Goal: Transaction & Acquisition: Book appointment/travel/reservation

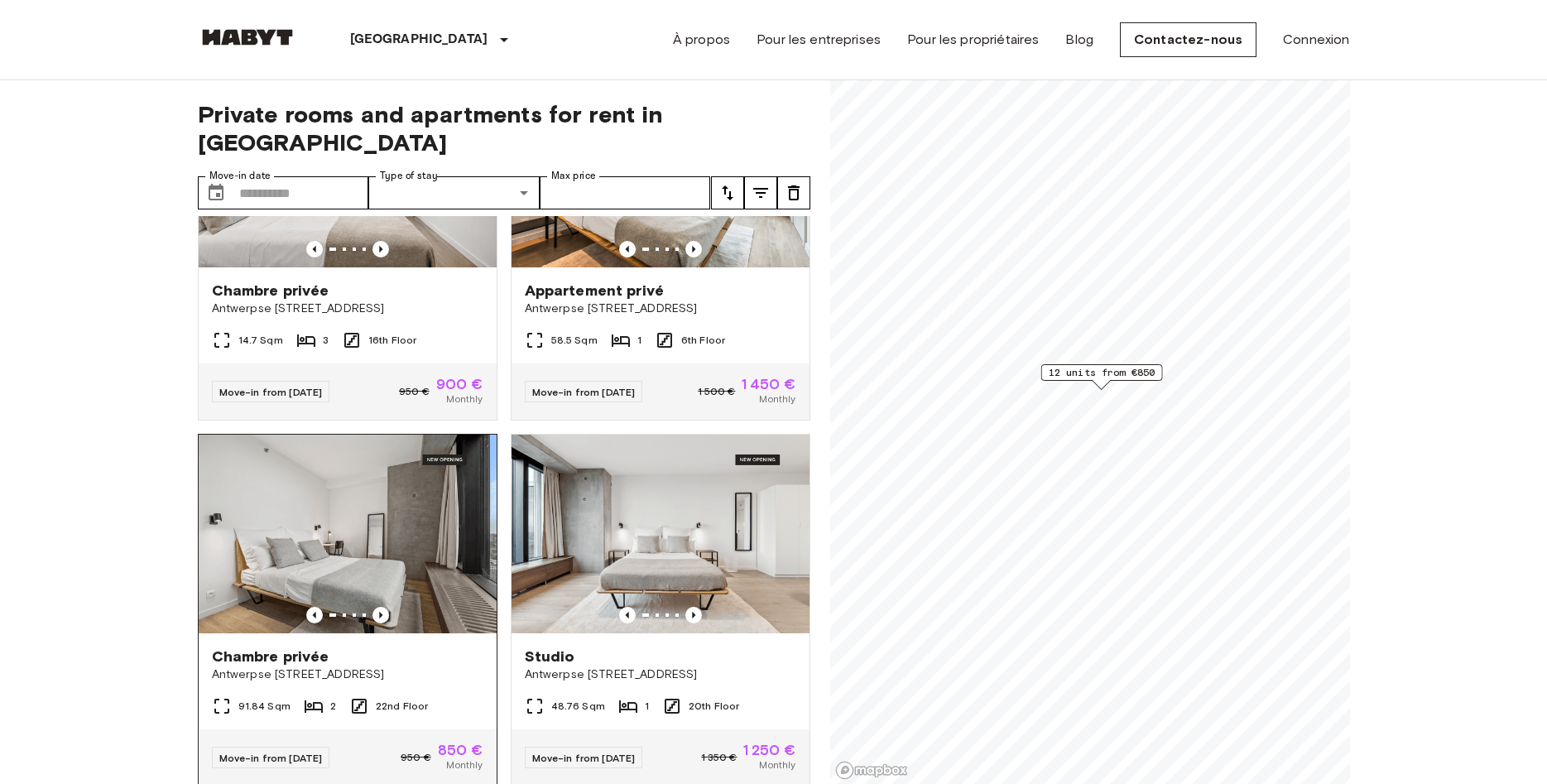
scroll to position [499, 0]
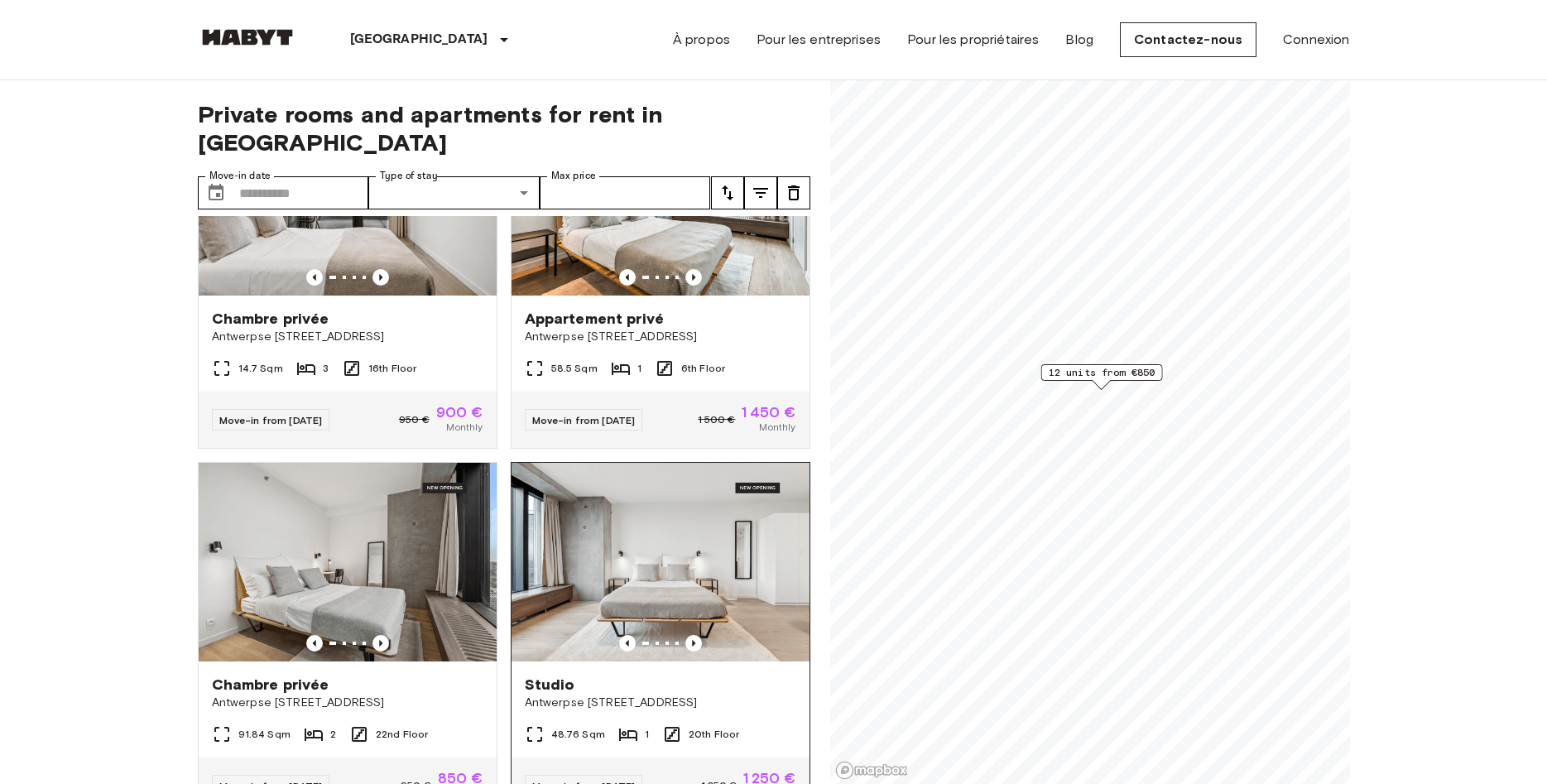
click at [662, 521] on img at bounding box center [659, 561] width 298 height 199
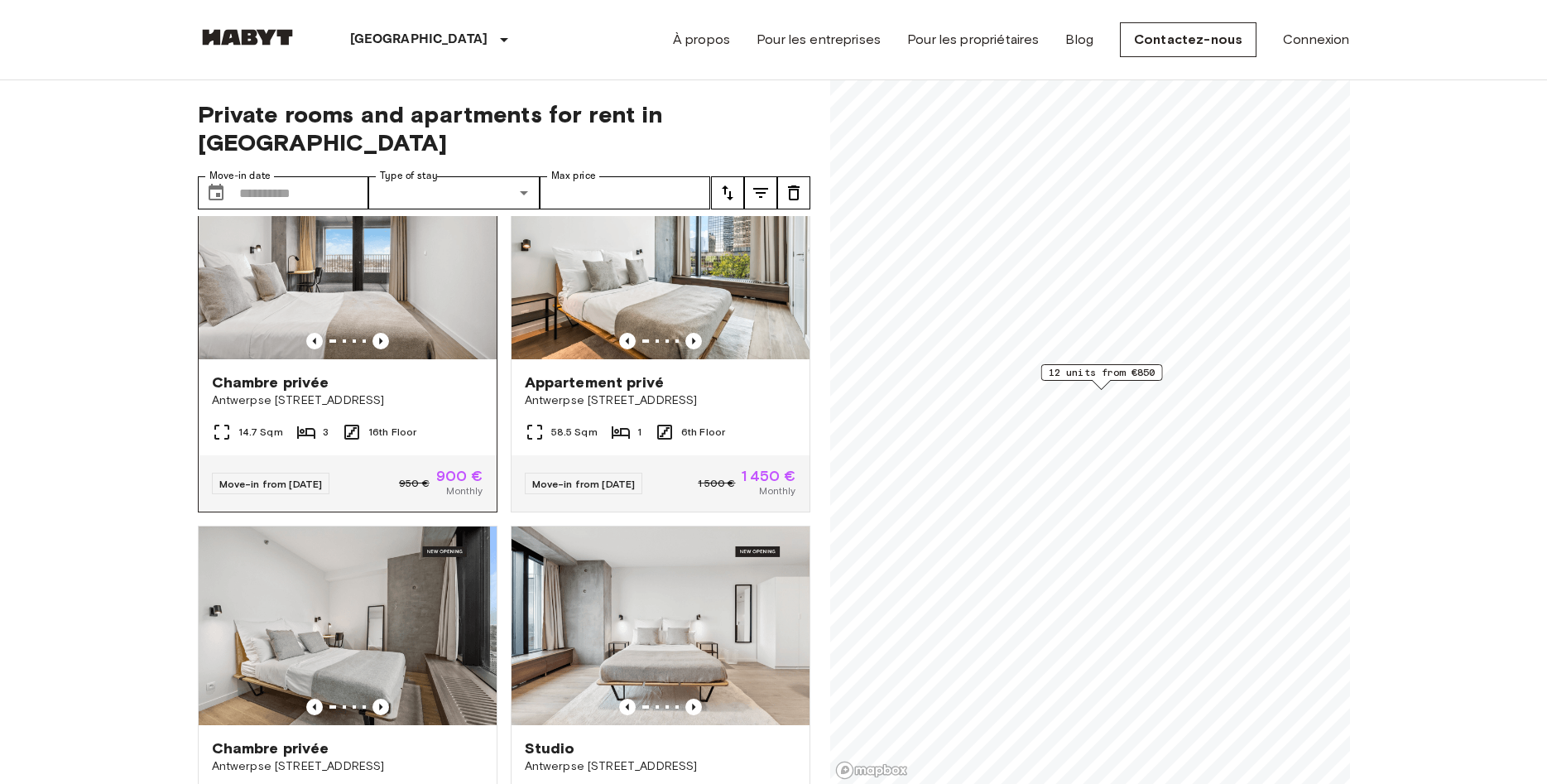
scroll to position [405, 0]
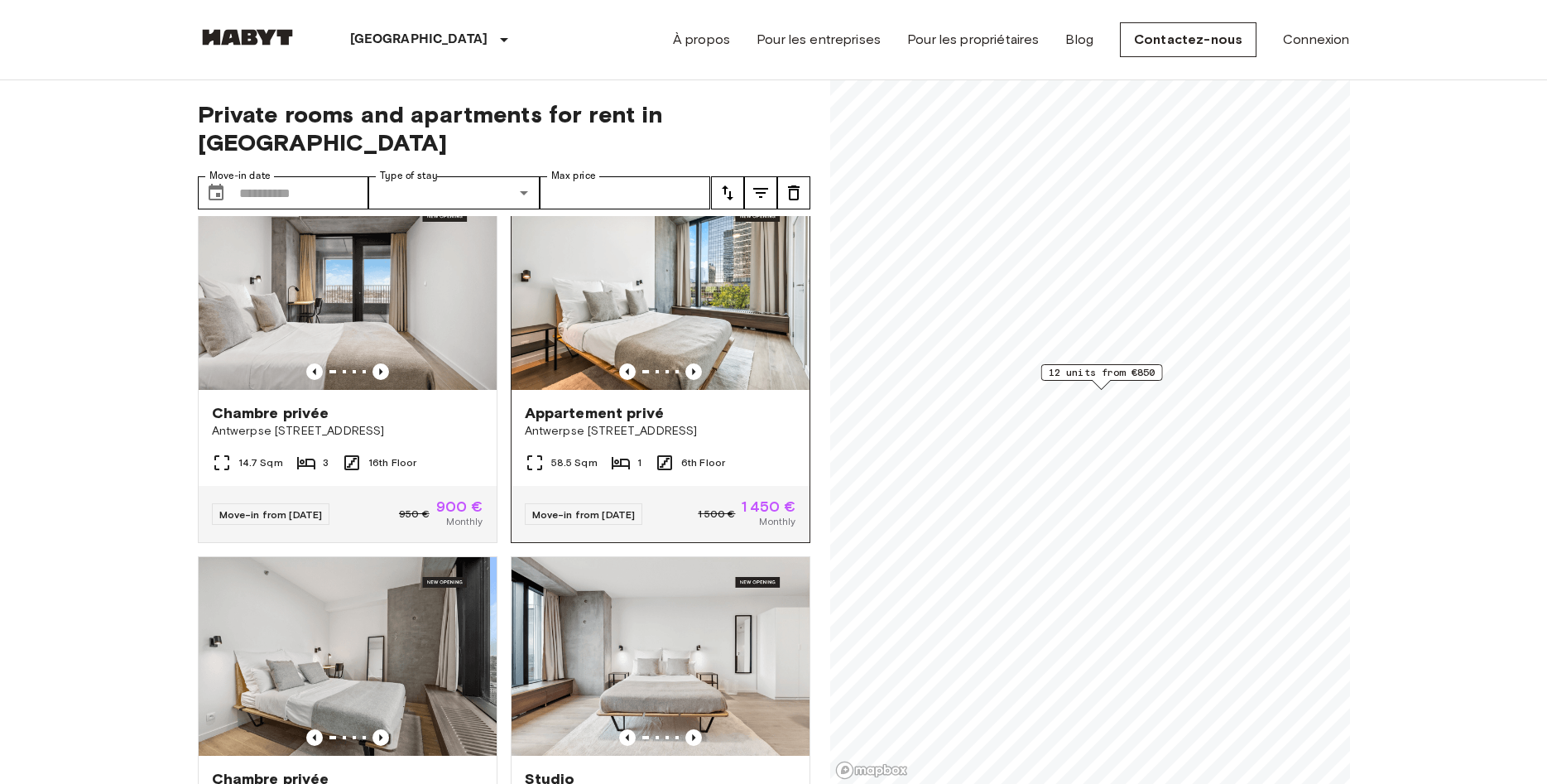
click at [616, 277] on img at bounding box center [659, 290] width 298 height 199
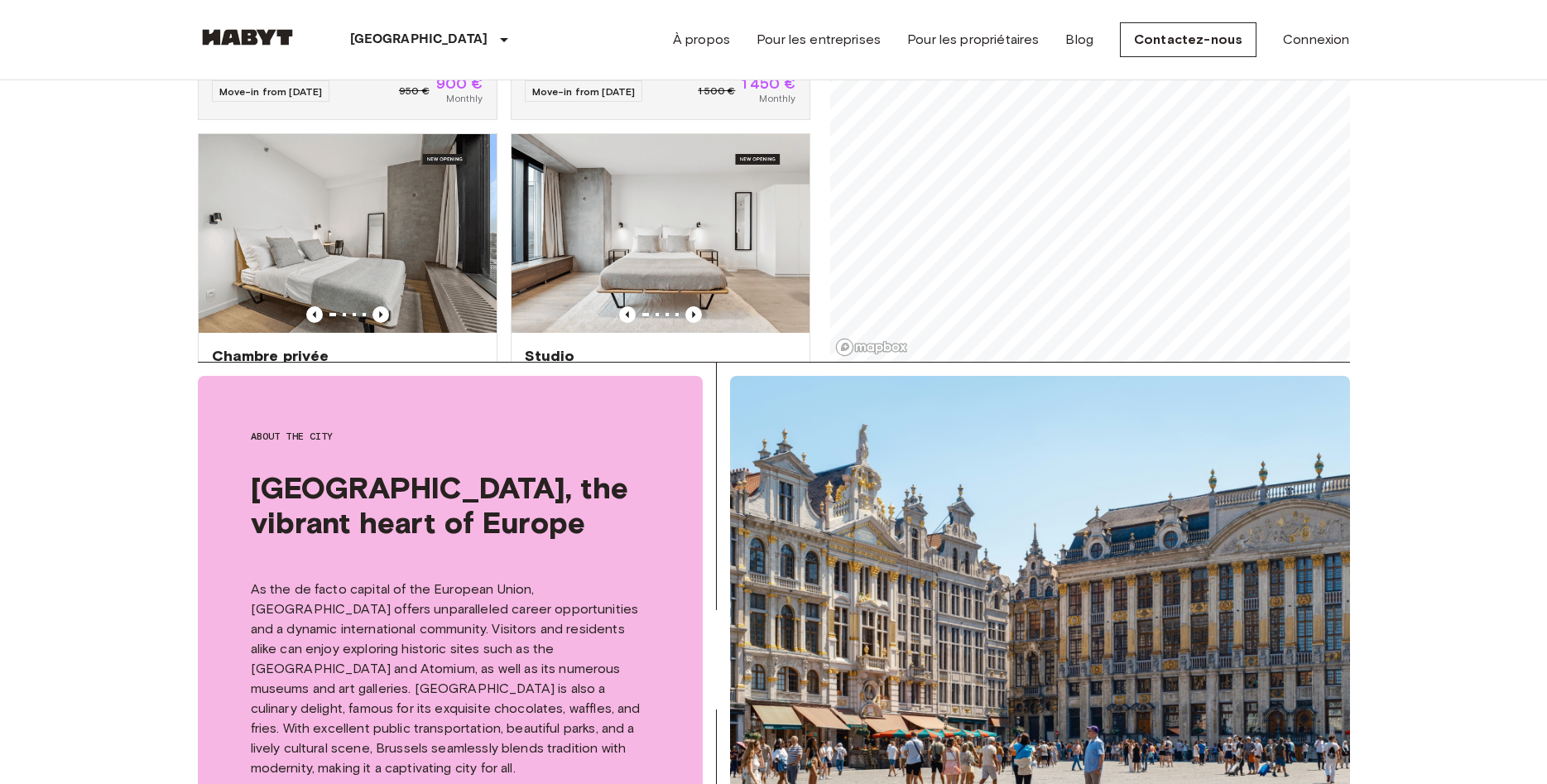
scroll to position [338, 0]
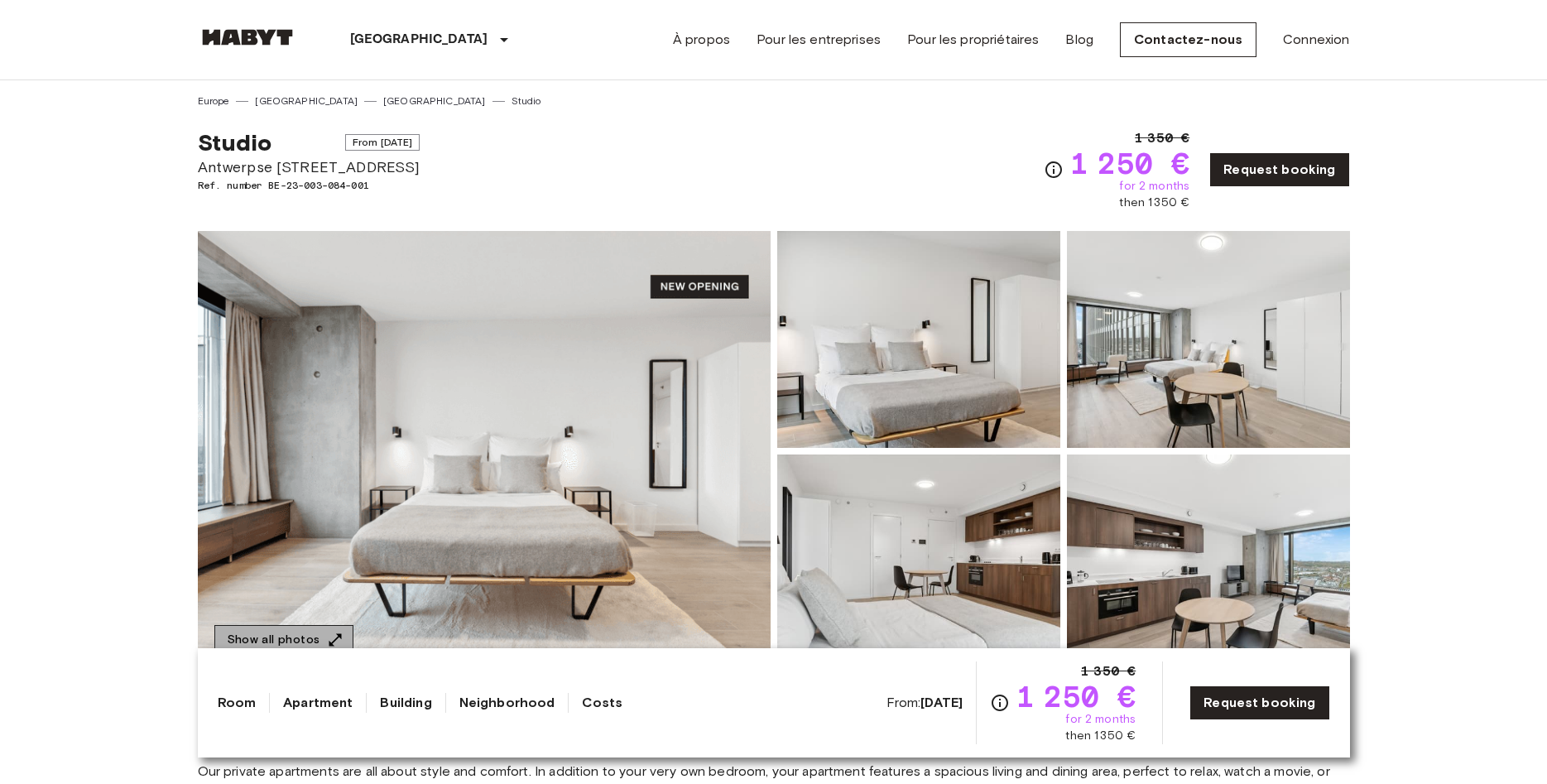
click at [331, 637] on icon "button" at bounding box center [335, 639] width 16 height 16
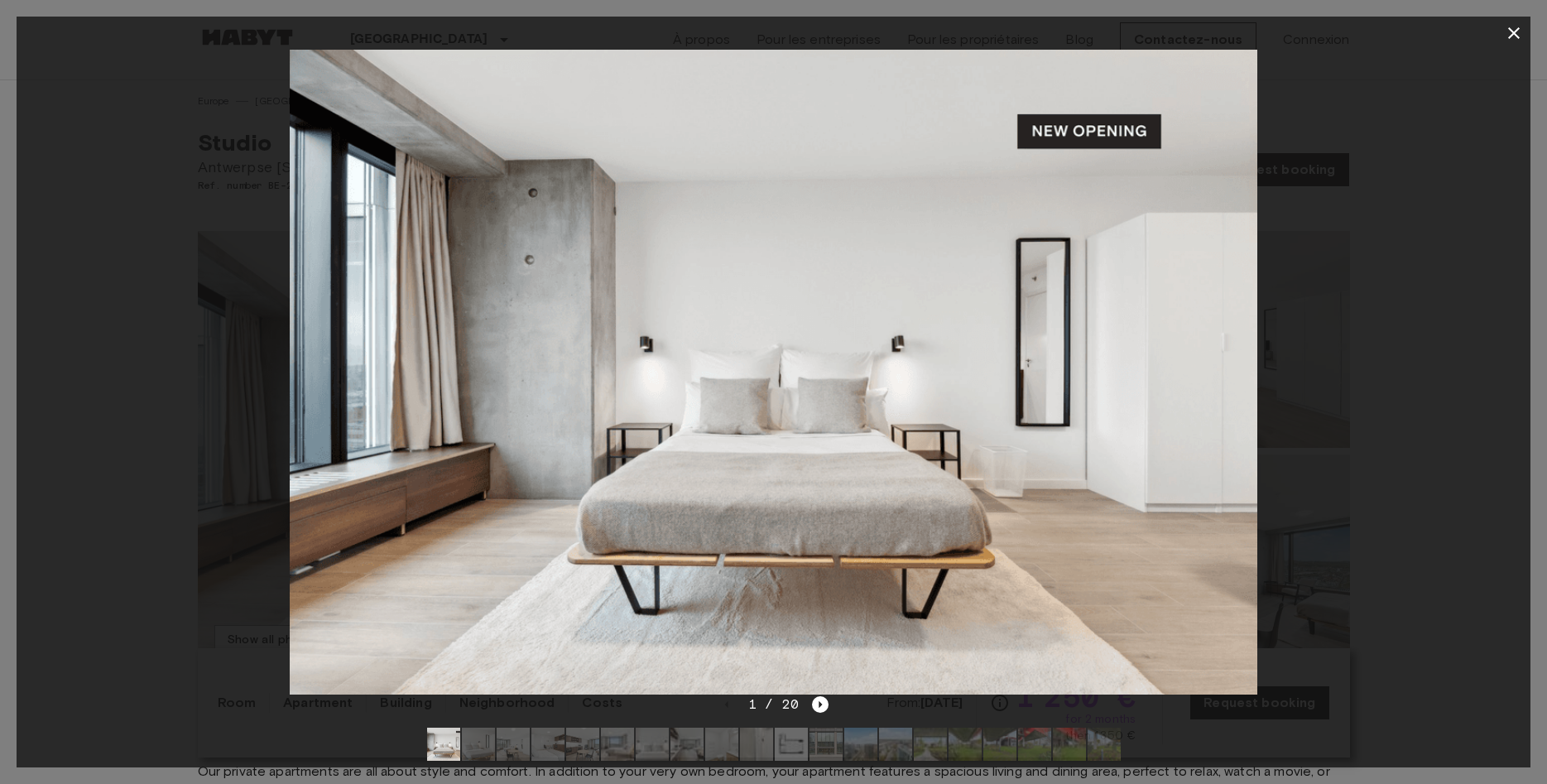
click at [807, 428] on img at bounding box center [772, 372] width 966 height 645
click at [889, 379] on img at bounding box center [774, 372] width 966 height 645
click at [1007, 334] on img at bounding box center [774, 372] width 966 height 645
click at [1363, 353] on div at bounding box center [773, 372] width 1513 height 645
click at [1356, 439] on div at bounding box center [773, 372] width 1513 height 645
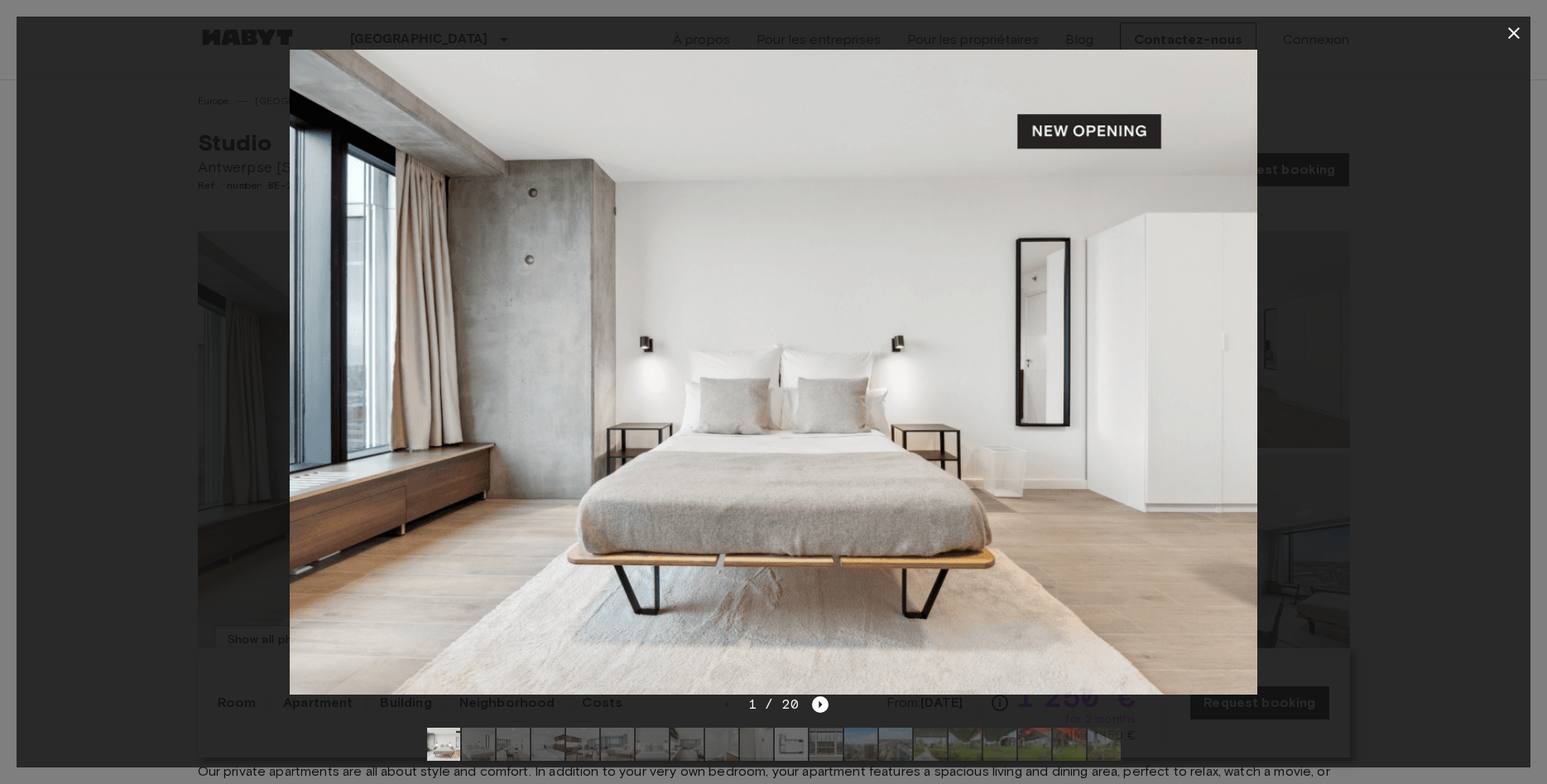
click at [139, 386] on div at bounding box center [773, 372] width 1513 height 645
drag, startPoint x: 141, startPoint y: 384, endPoint x: 191, endPoint y: 398, distance: 51.9
click at [166, 385] on div at bounding box center [773, 372] width 1513 height 645
click at [260, 413] on div at bounding box center [773, 372] width 1513 height 645
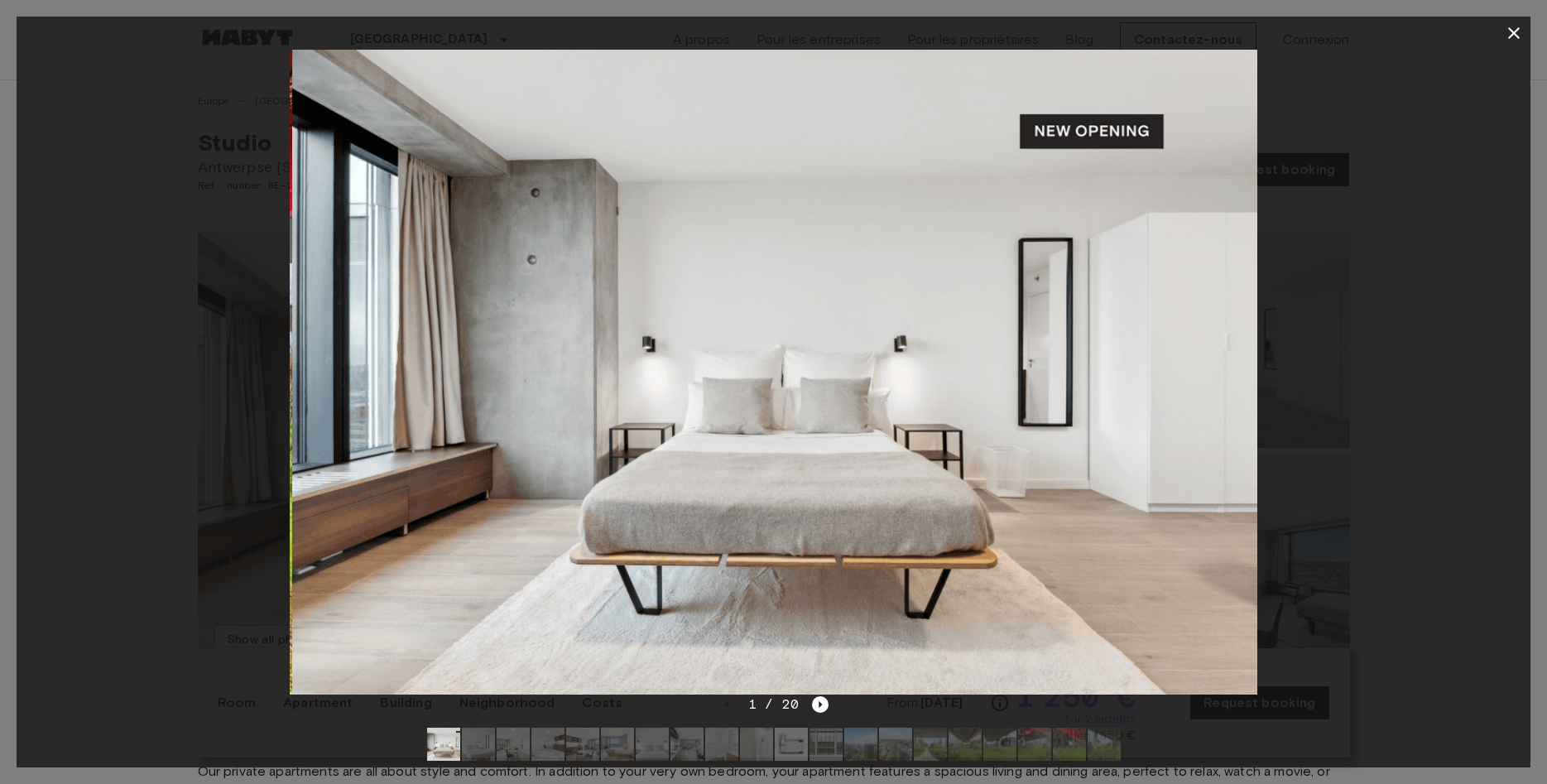
click at [689, 441] on img at bounding box center [775, 372] width 966 height 645
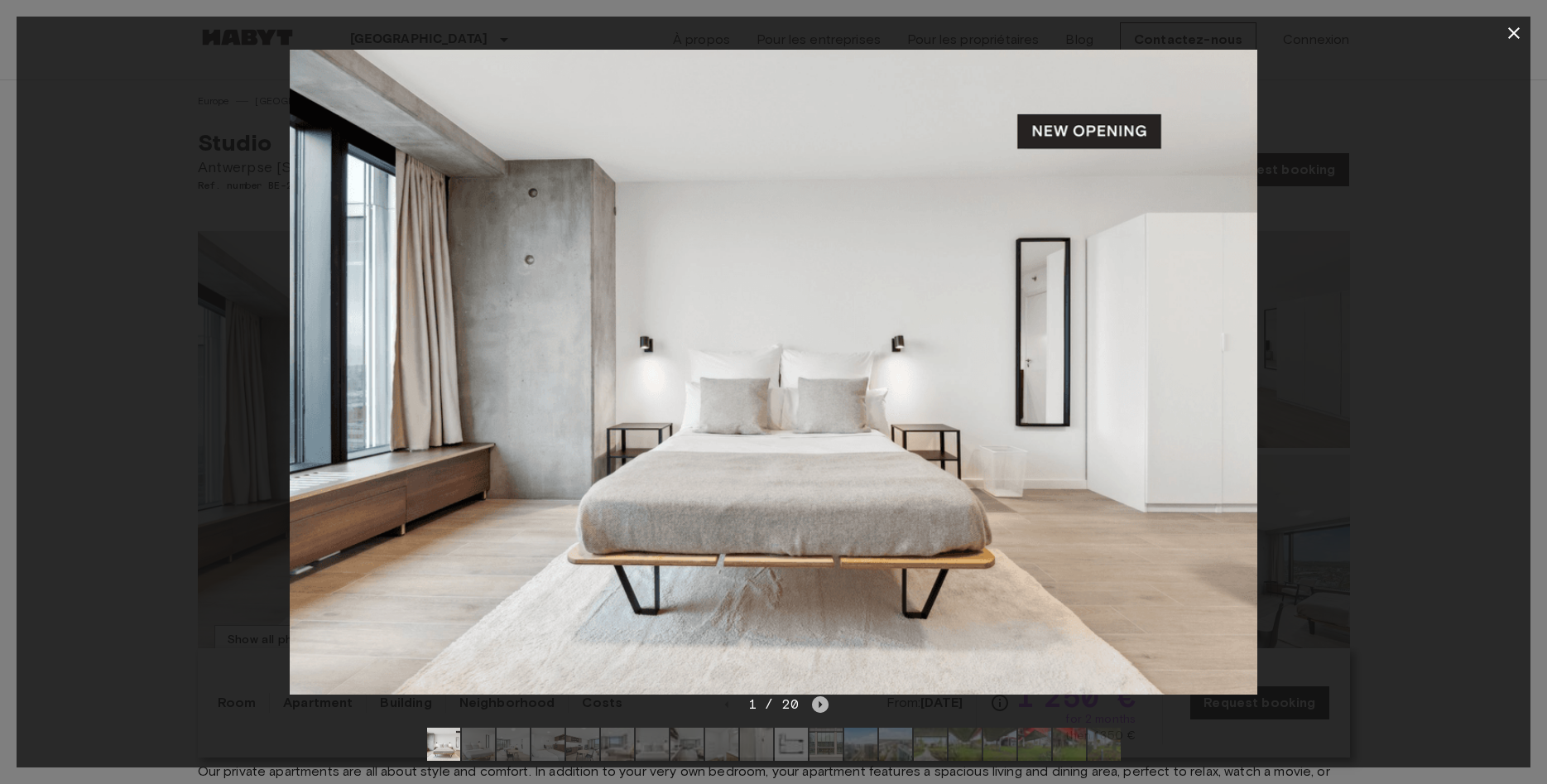
click at [822, 702] on icon "Next image" at bounding box center [820, 704] width 16 height 16
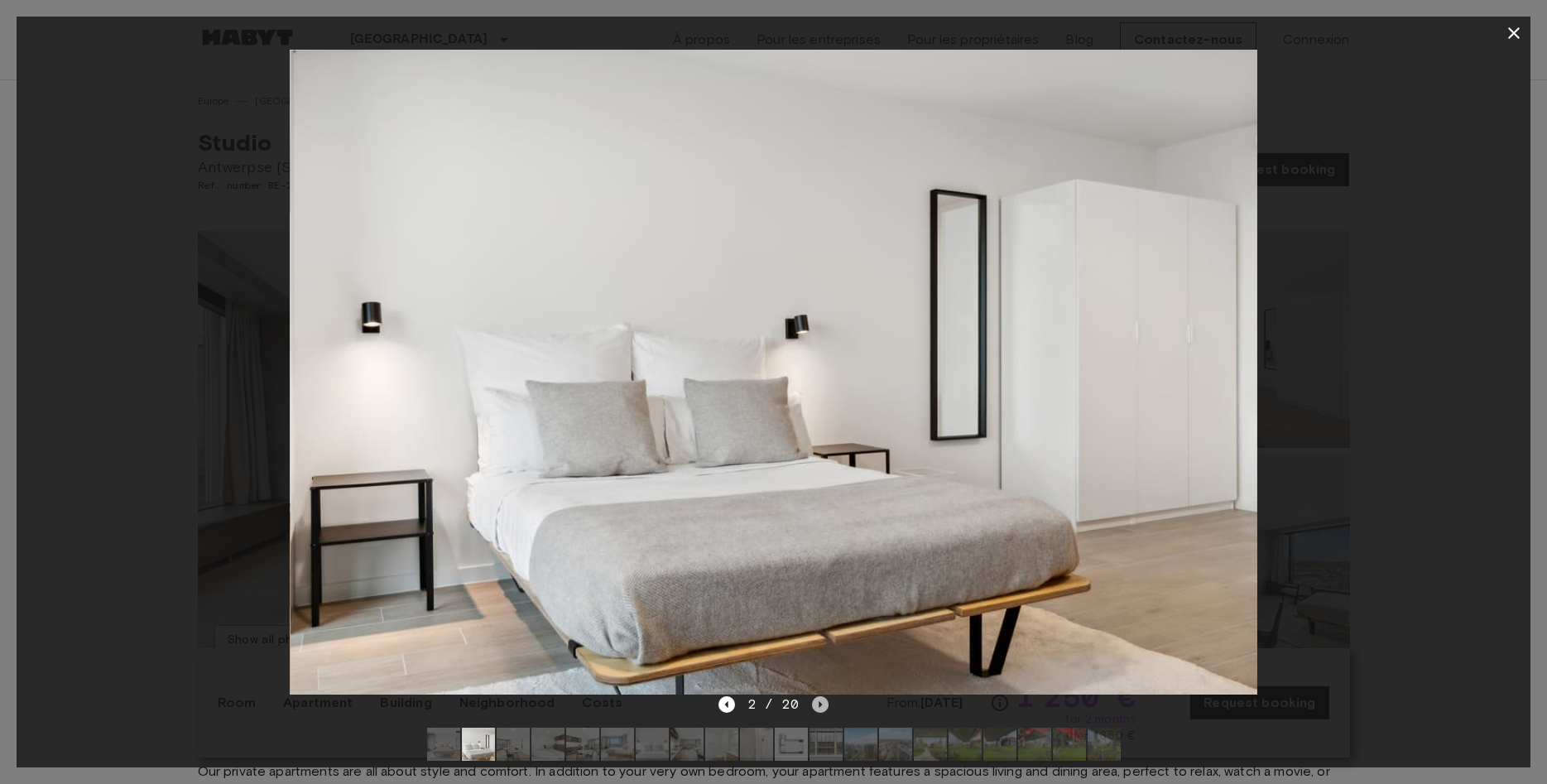
click at [822, 702] on icon "Next image" at bounding box center [820, 704] width 16 height 16
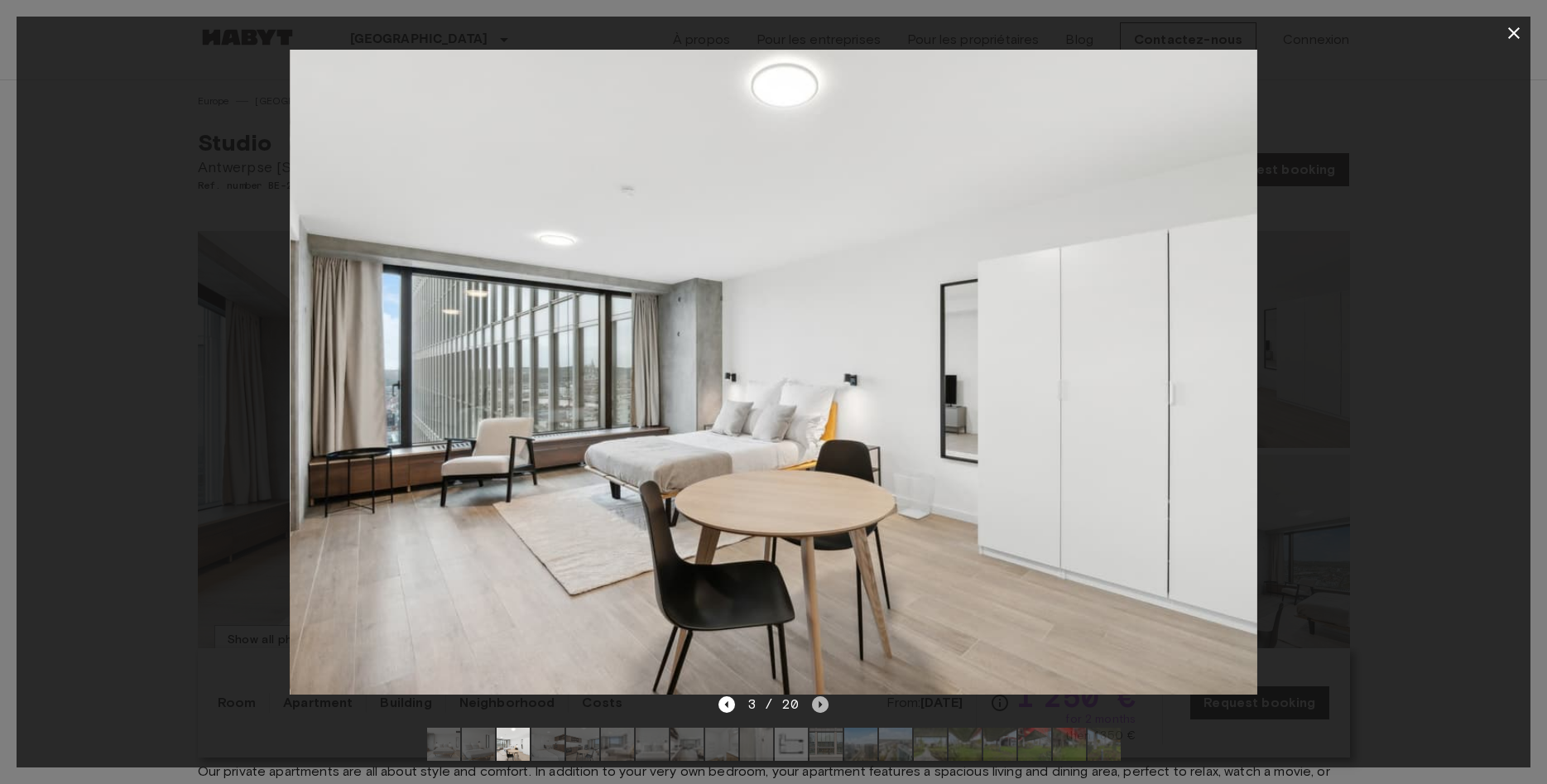
click at [822, 702] on icon "Next image" at bounding box center [820, 704] width 16 height 16
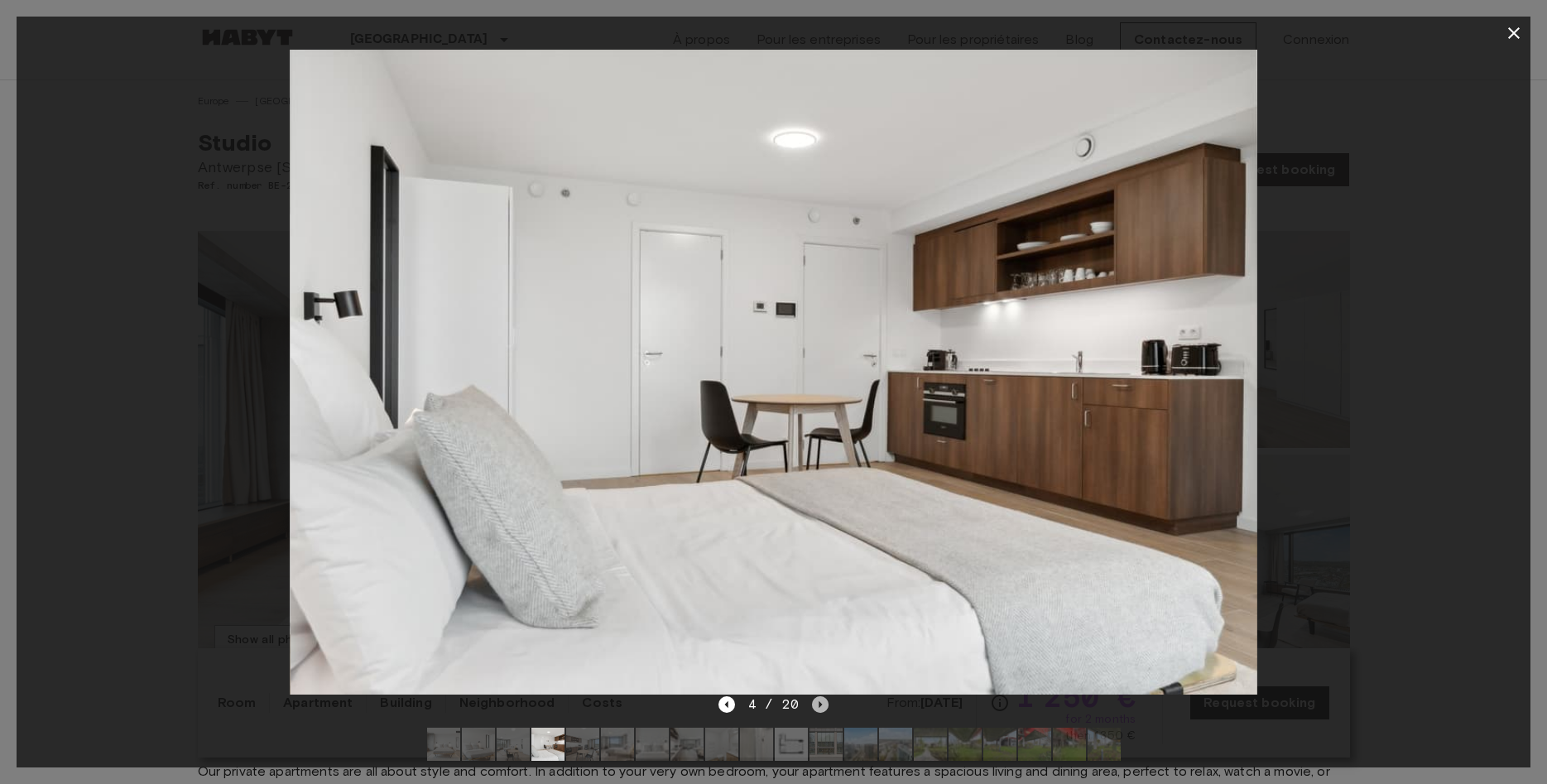
click at [822, 702] on icon "Next image" at bounding box center [820, 704] width 16 height 16
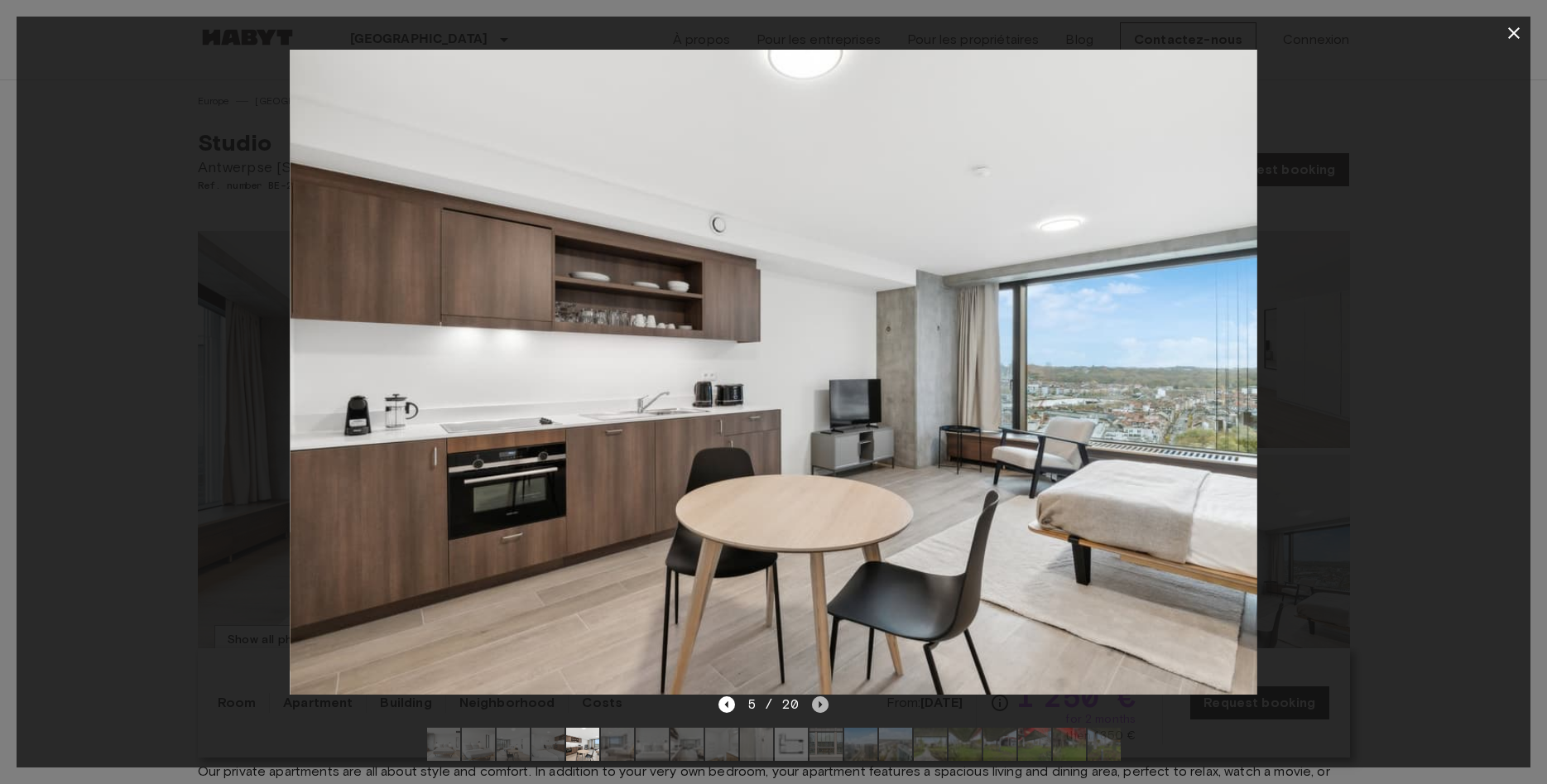
click at [822, 702] on icon "Next image" at bounding box center [820, 704] width 16 height 16
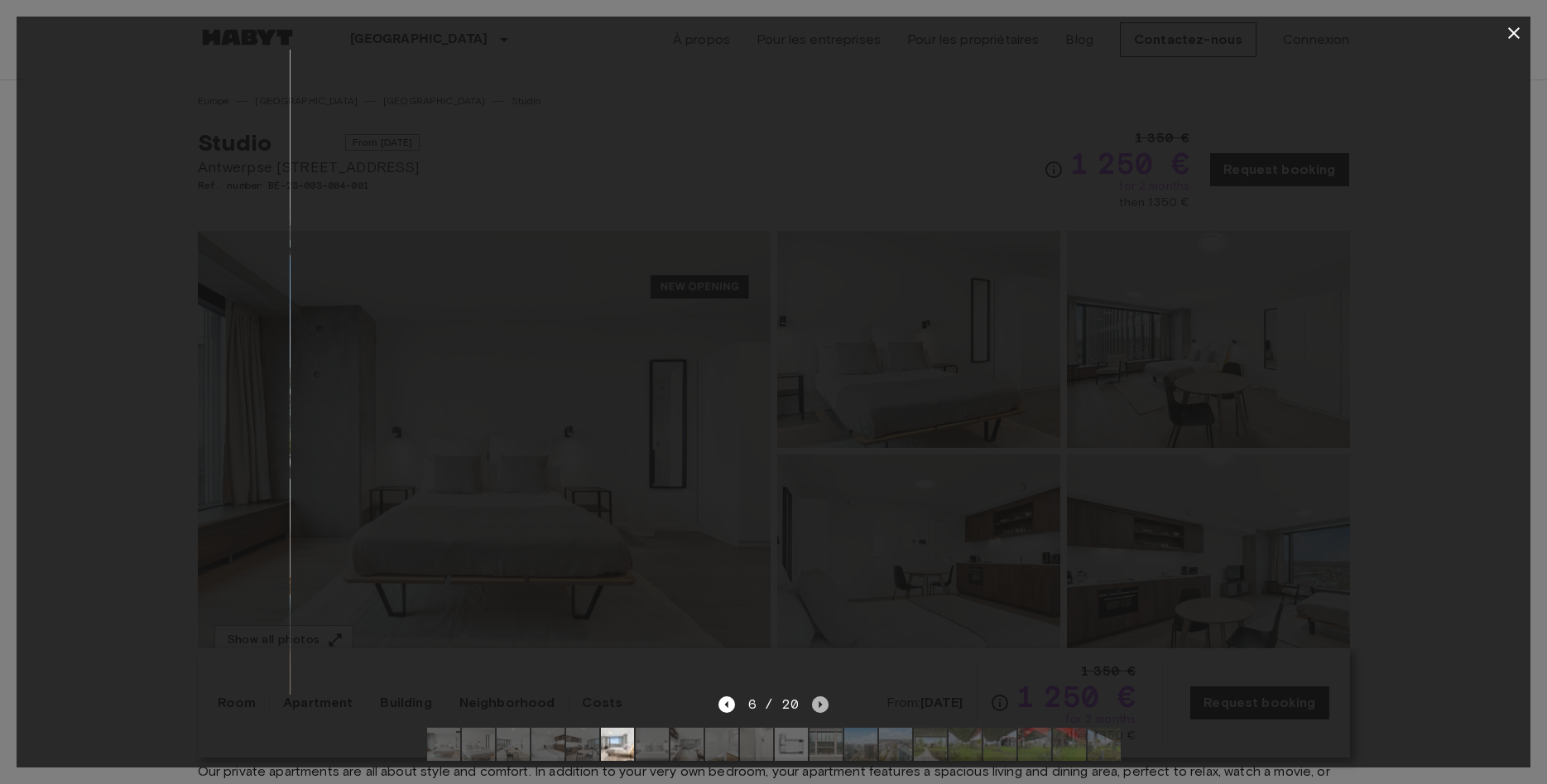
click at [822, 702] on icon "Next image" at bounding box center [820, 704] width 16 height 16
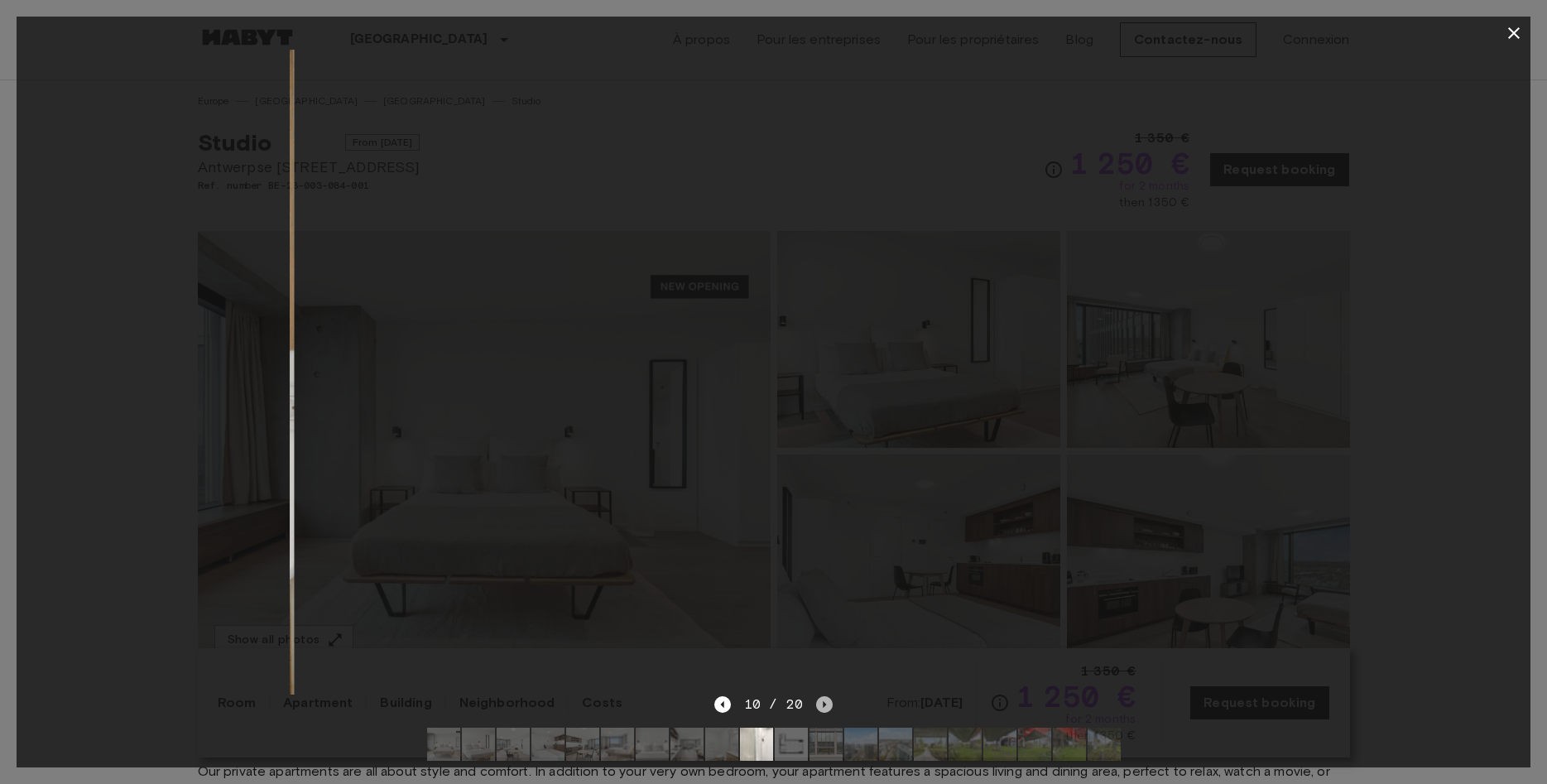
click at [822, 702] on icon "Next image" at bounding box center [824, 704] width 16 height 16
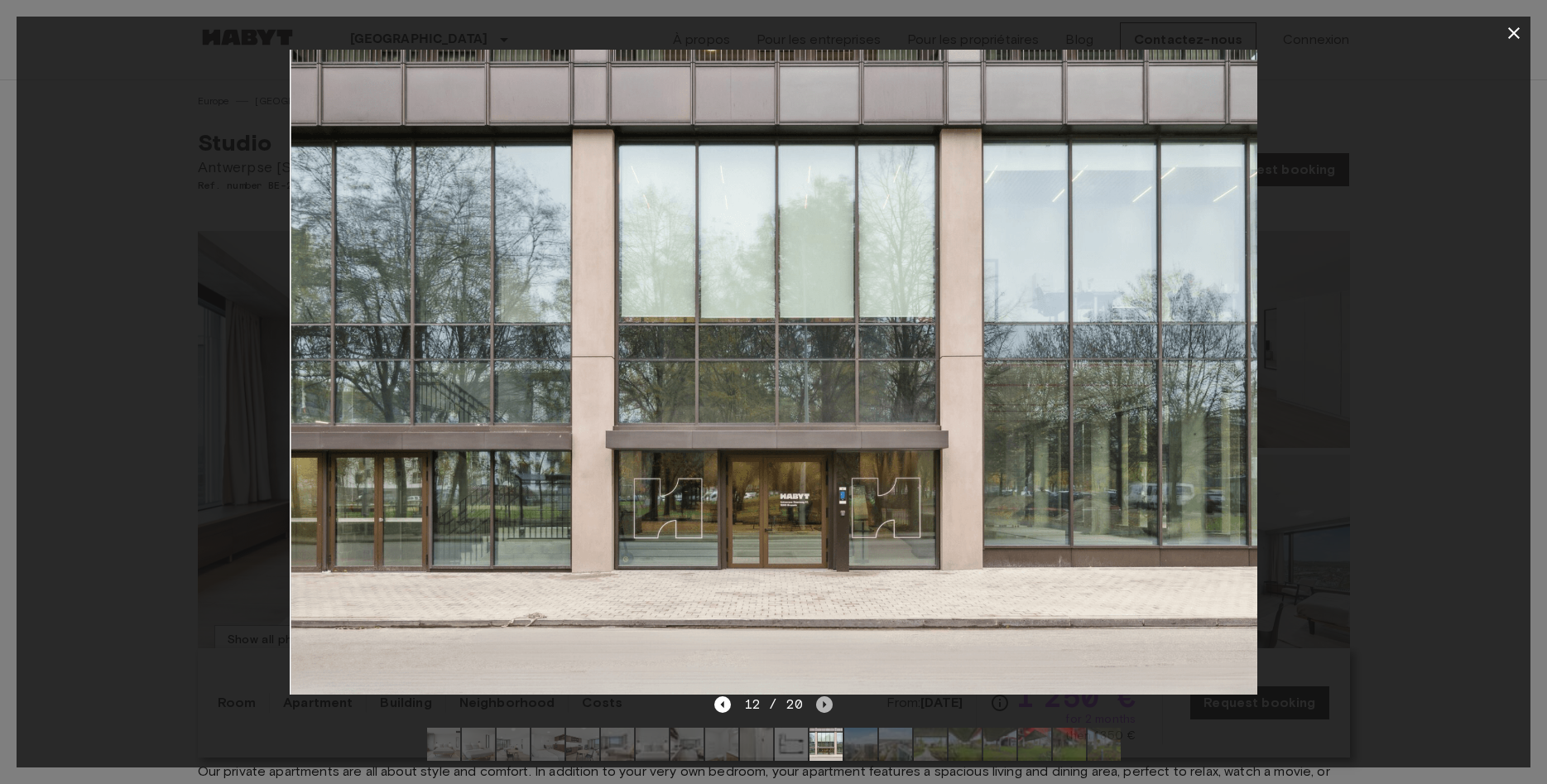
click at [821, 701] on icon "Next image" at bounding box center [824, 704] width 16 height 16
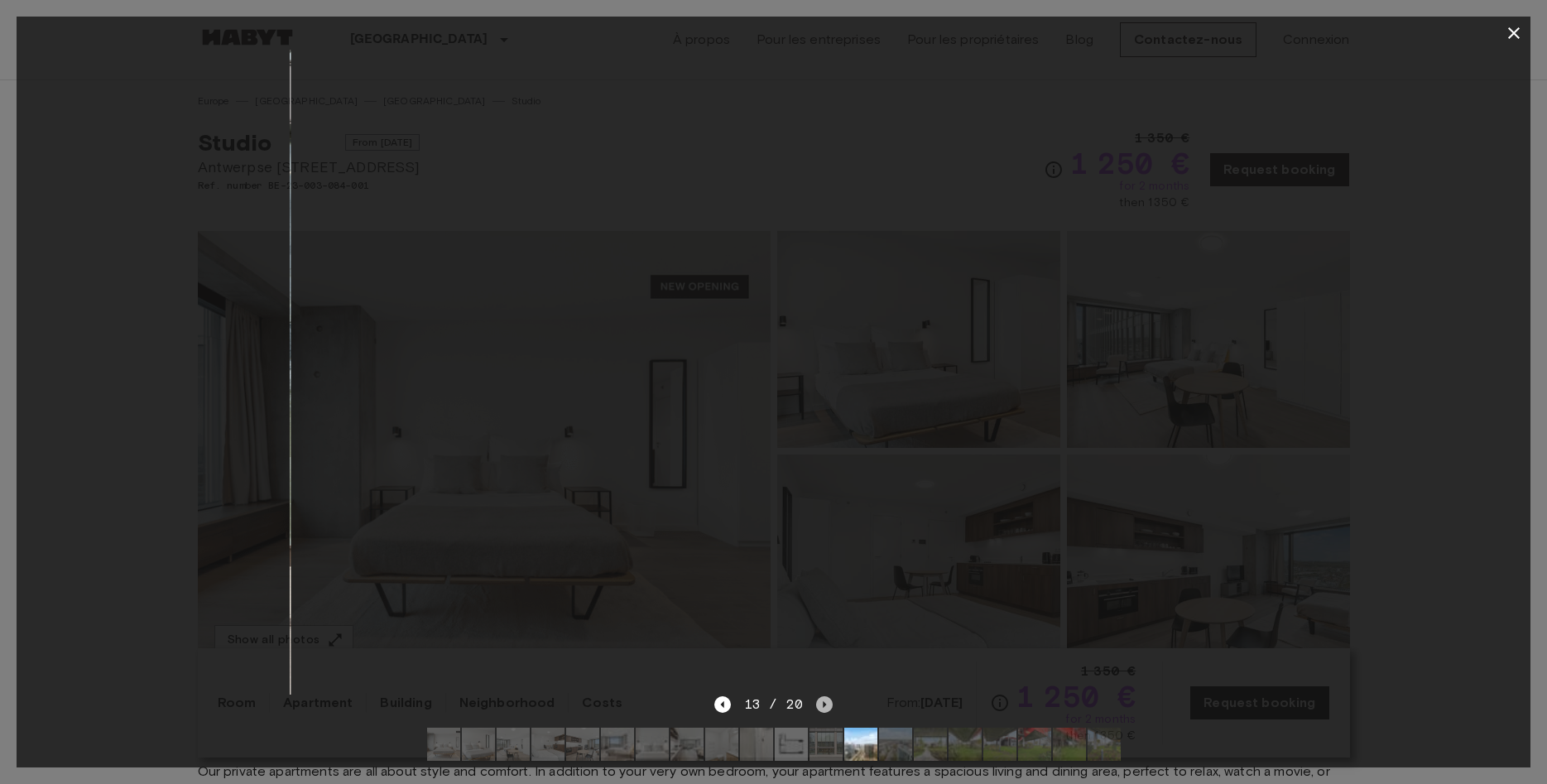
click at [821, 701] on icon "Next image" at bounding box center [824, 704] width 16 height 16
click at [824, 700] on icon "Next image" at bounding box center [824, 704] width 16 height 16
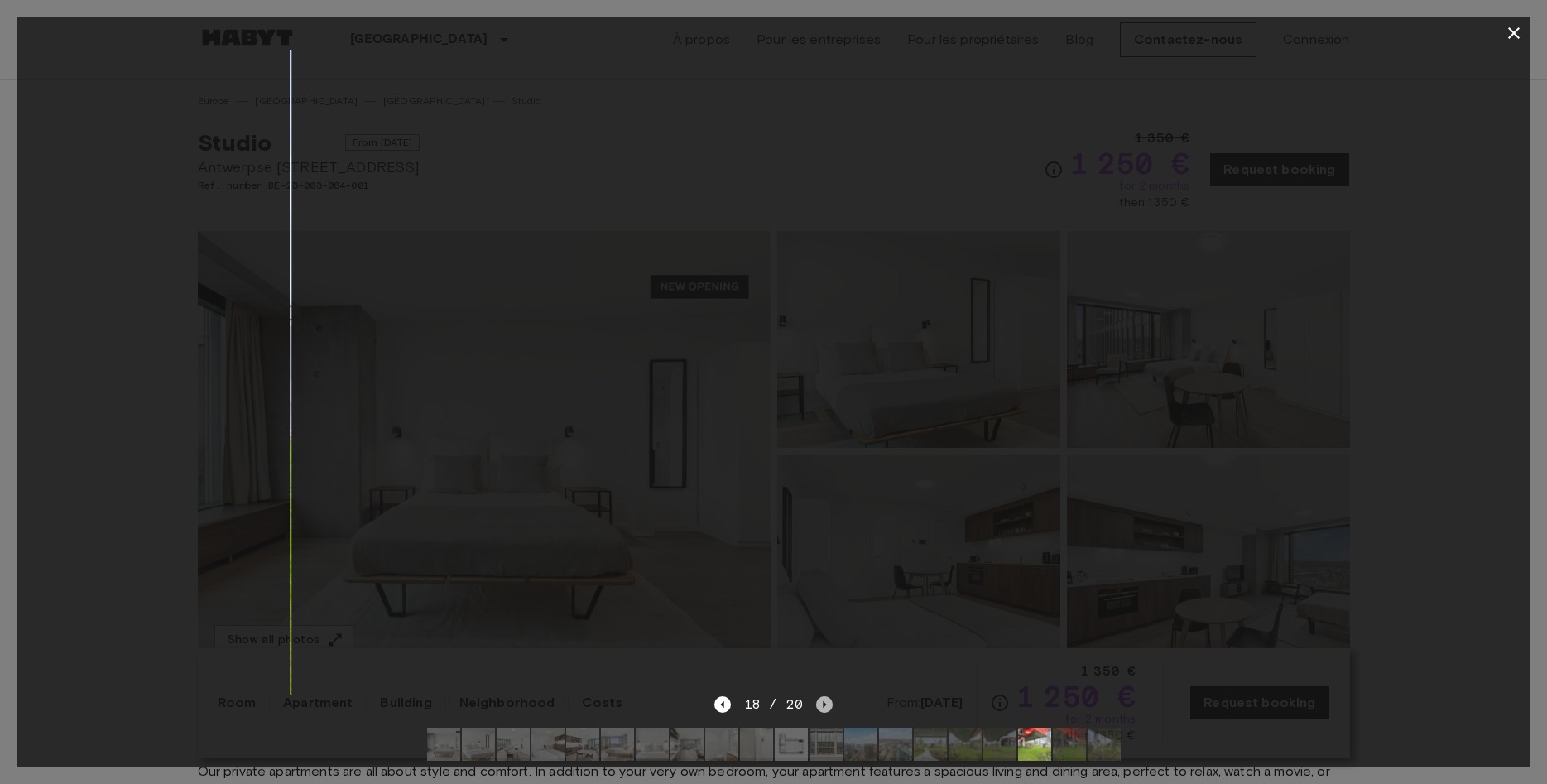
click at [824, 700] on icon "Next image" at bounding box center [824, 704] width 16 height 16
click at [823, 700] on icon "Next image" at bounding box center [824, 704] width 16 height 16
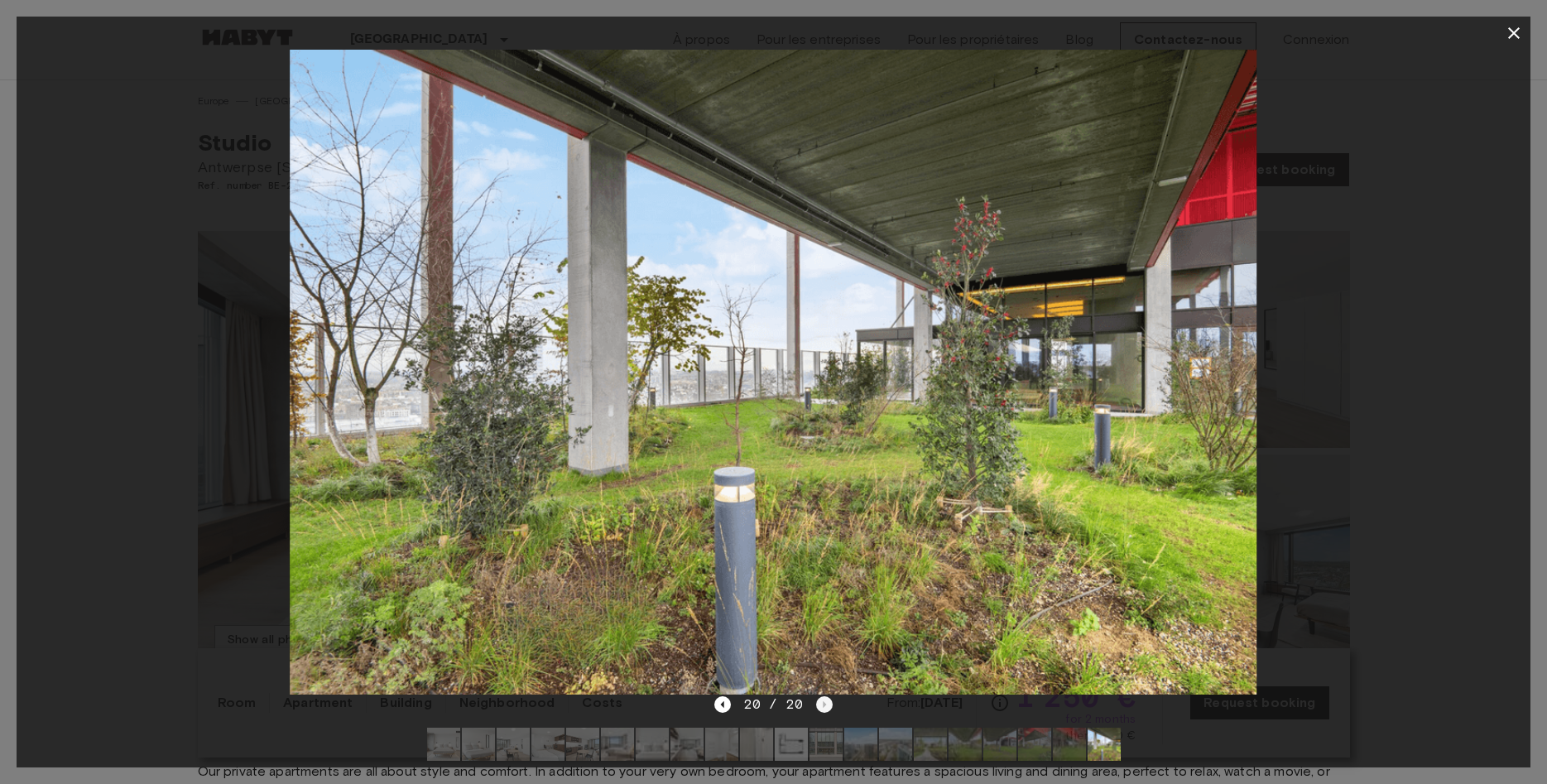
click at [823, 700] on div "20 / 20" at bounding box center [773, 704] width 118 height 20
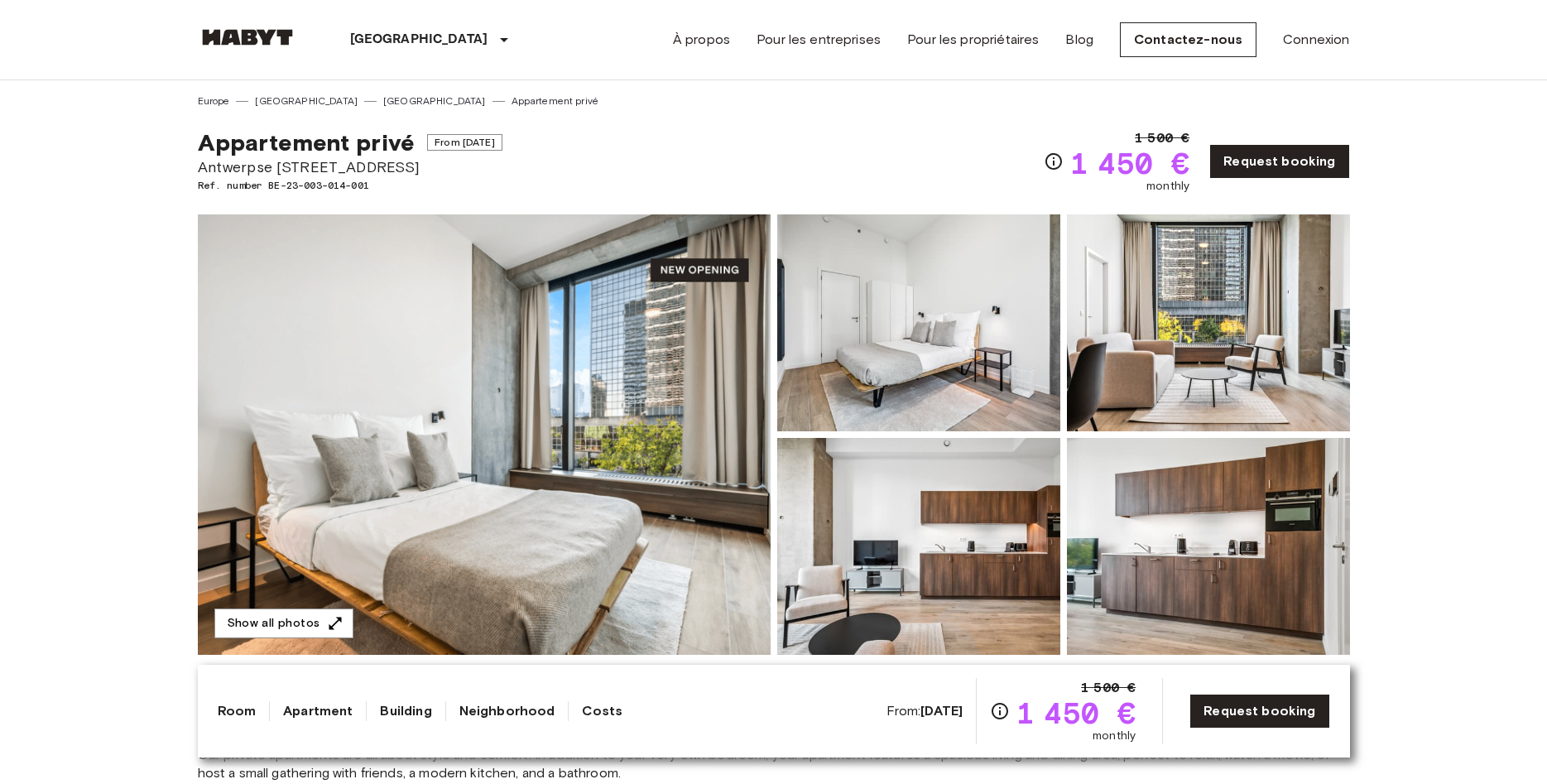
scroll to position [84, 0]
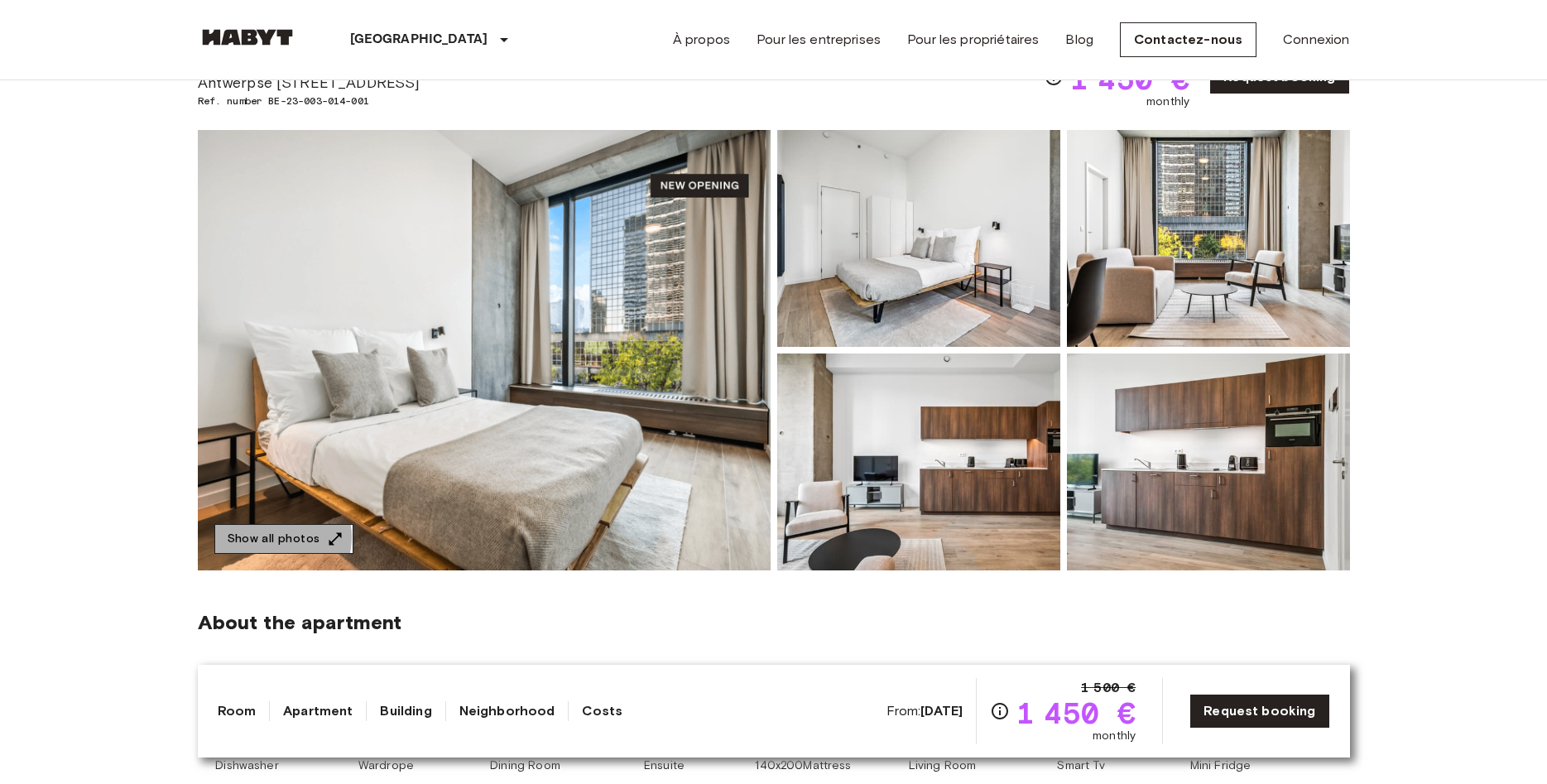
click at [272, 536] on button "Show all photos" at bounding box center [284, 539] width 139 height 30
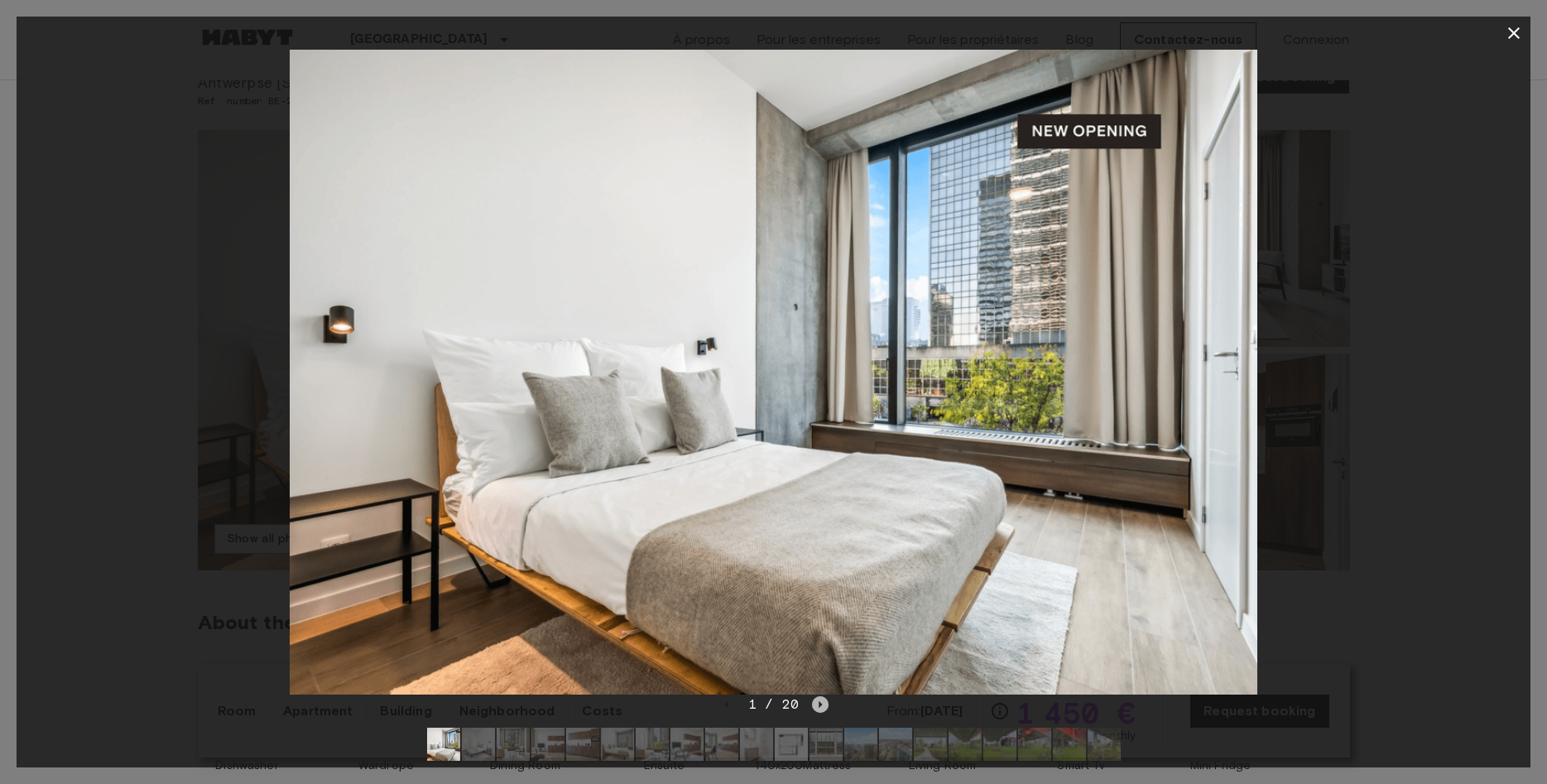
click at [814, 703] on icon "Next image" at bounding box center [820, 704] width 16 height 16
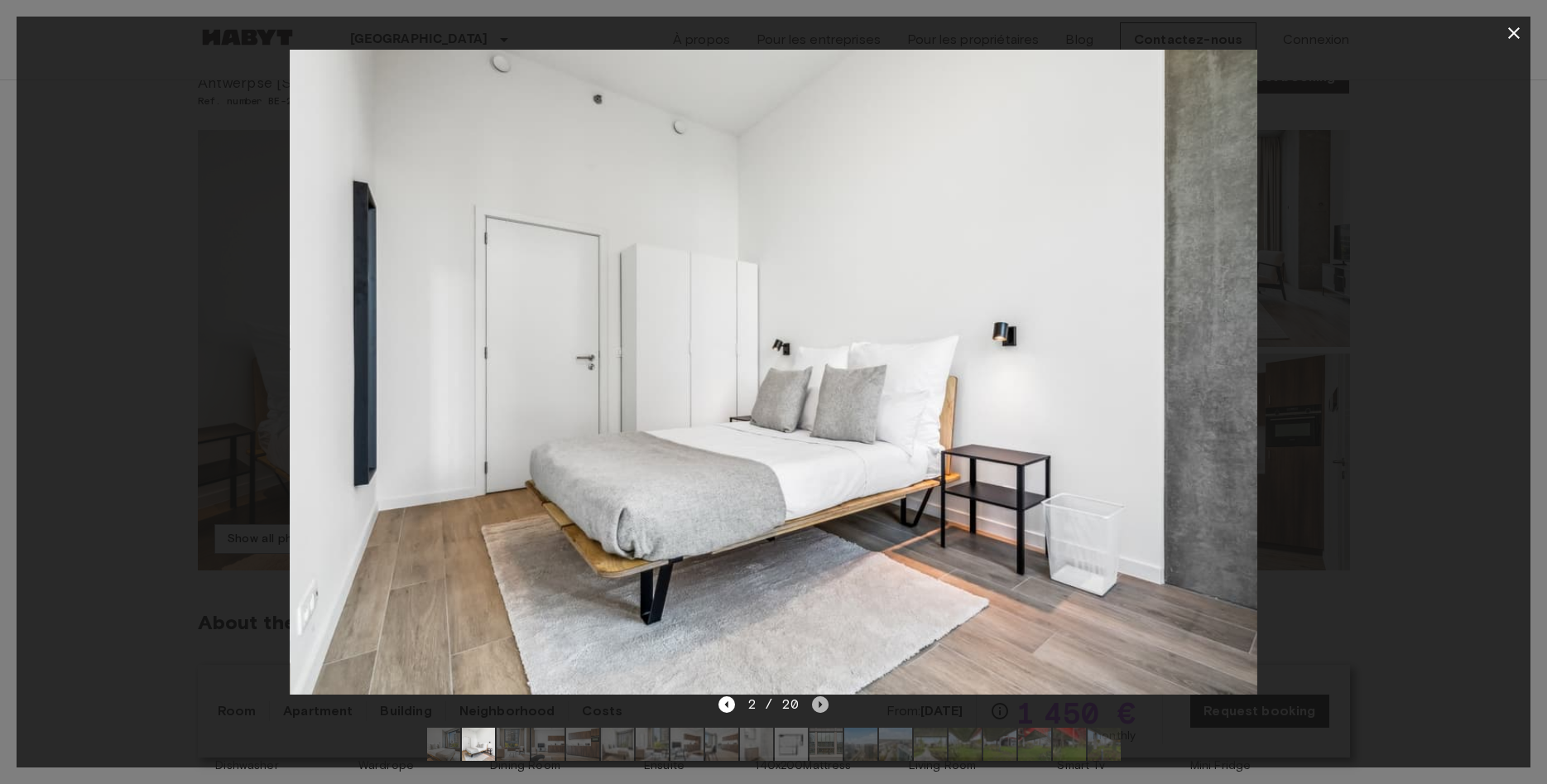
click at [821, 705] on icon "Next image" at bounding box center [820, 704] width 16 height 16
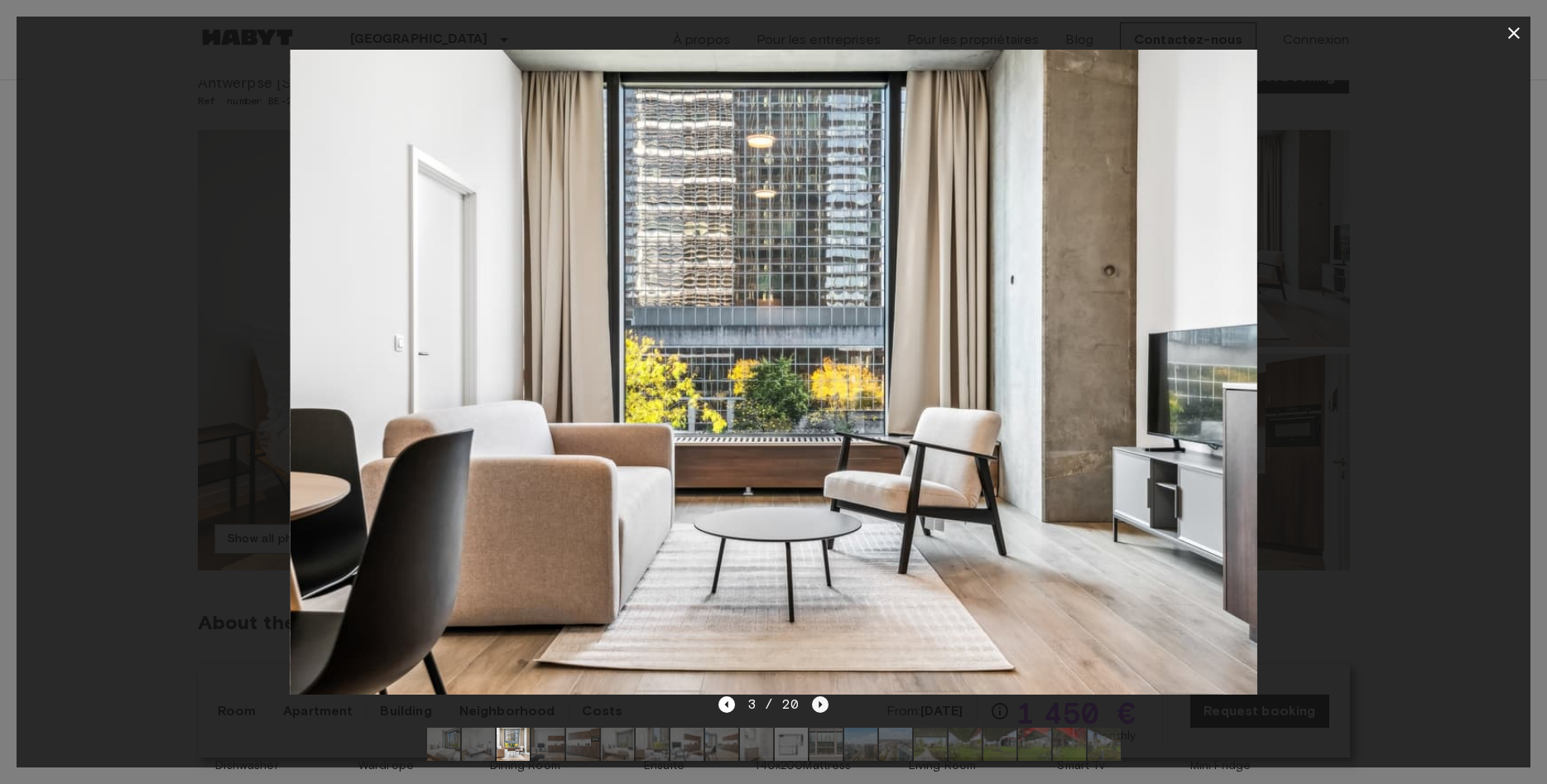
click at [814, 696] on icon "Next image" at bounding box center [820, 704] width 16 height 16
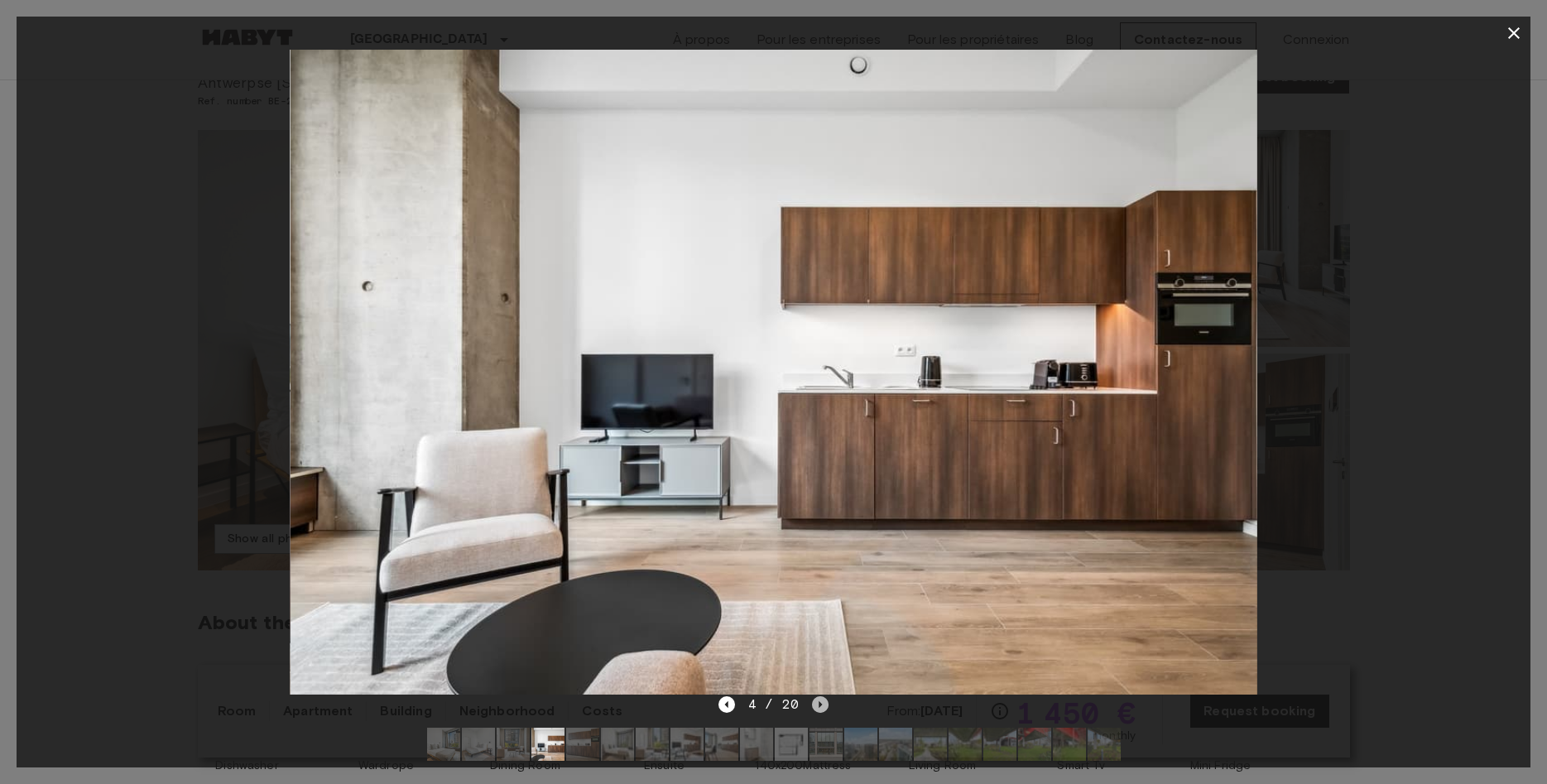
click at [821, 702] on icon "Next image" at bounding box center [820, 704] width 16 height 16
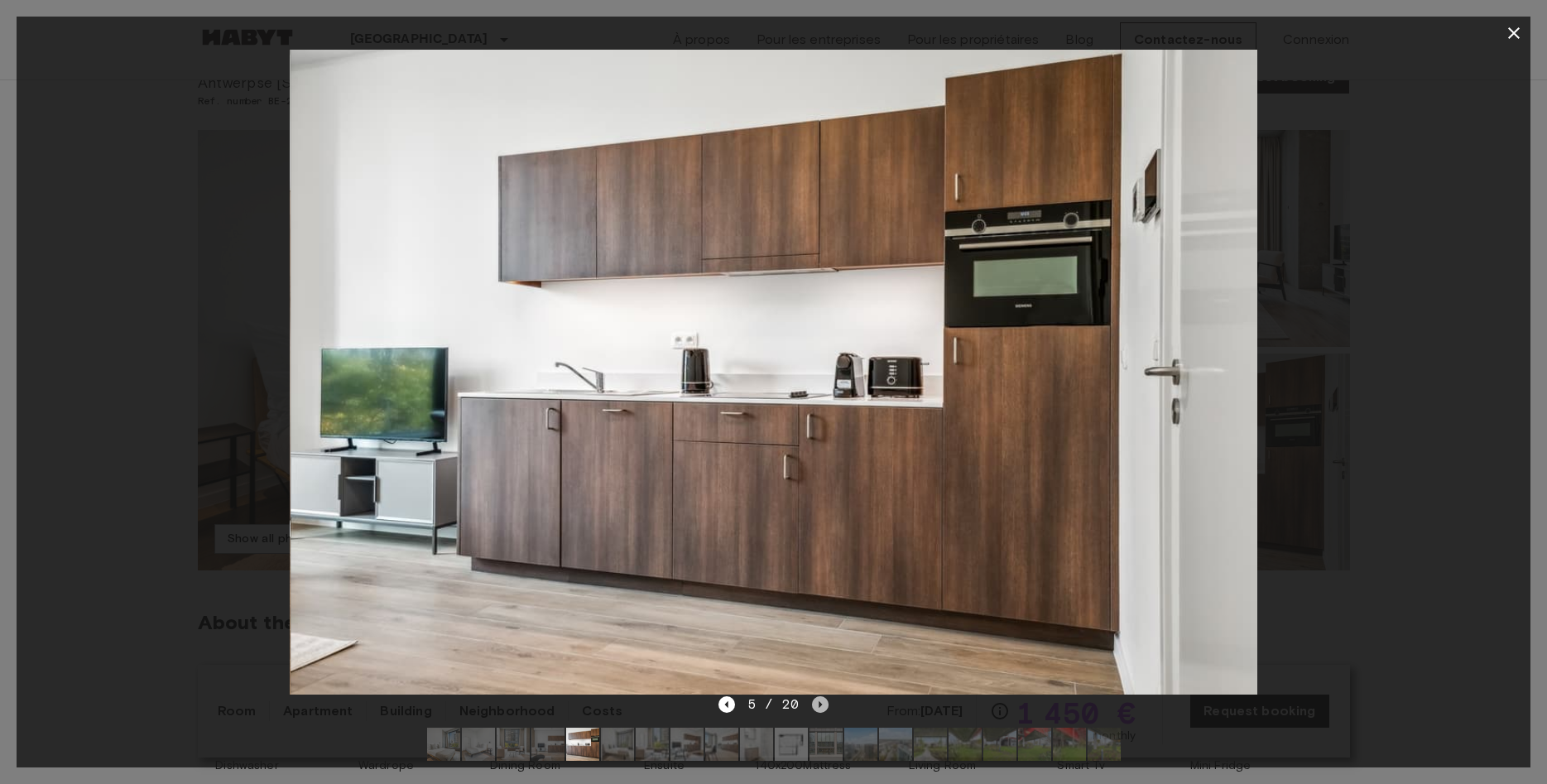
click at [821, 702] on icon "Next image" at bounding box center [820, 704] width 16 height 16
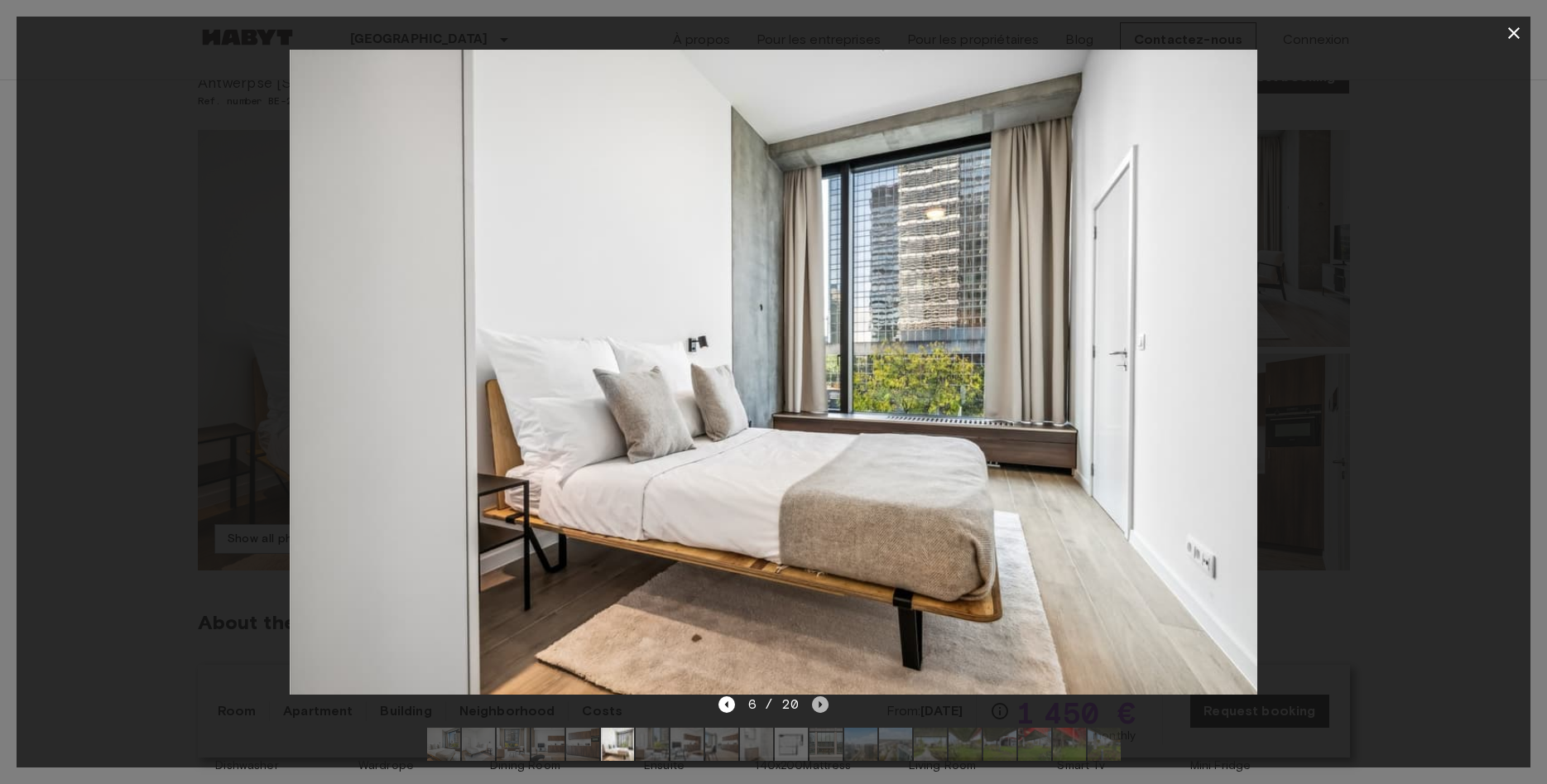
click at [821, 702] on icon "Next image" at bounding box center [820, 704] width 16 height 16
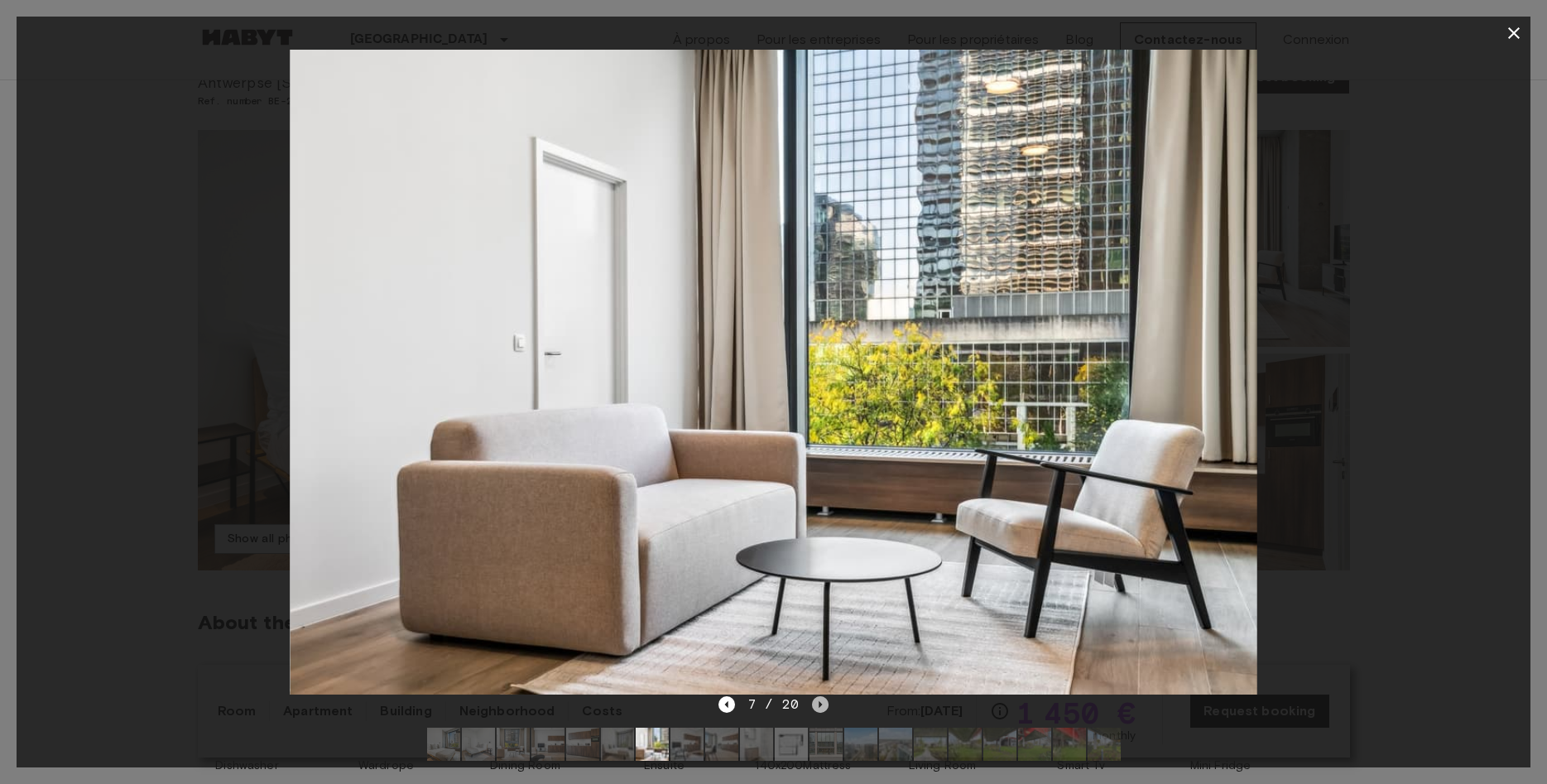
click at [821, 702] on icon "Next image" at bounding box center [820, 704] width 16 height 16
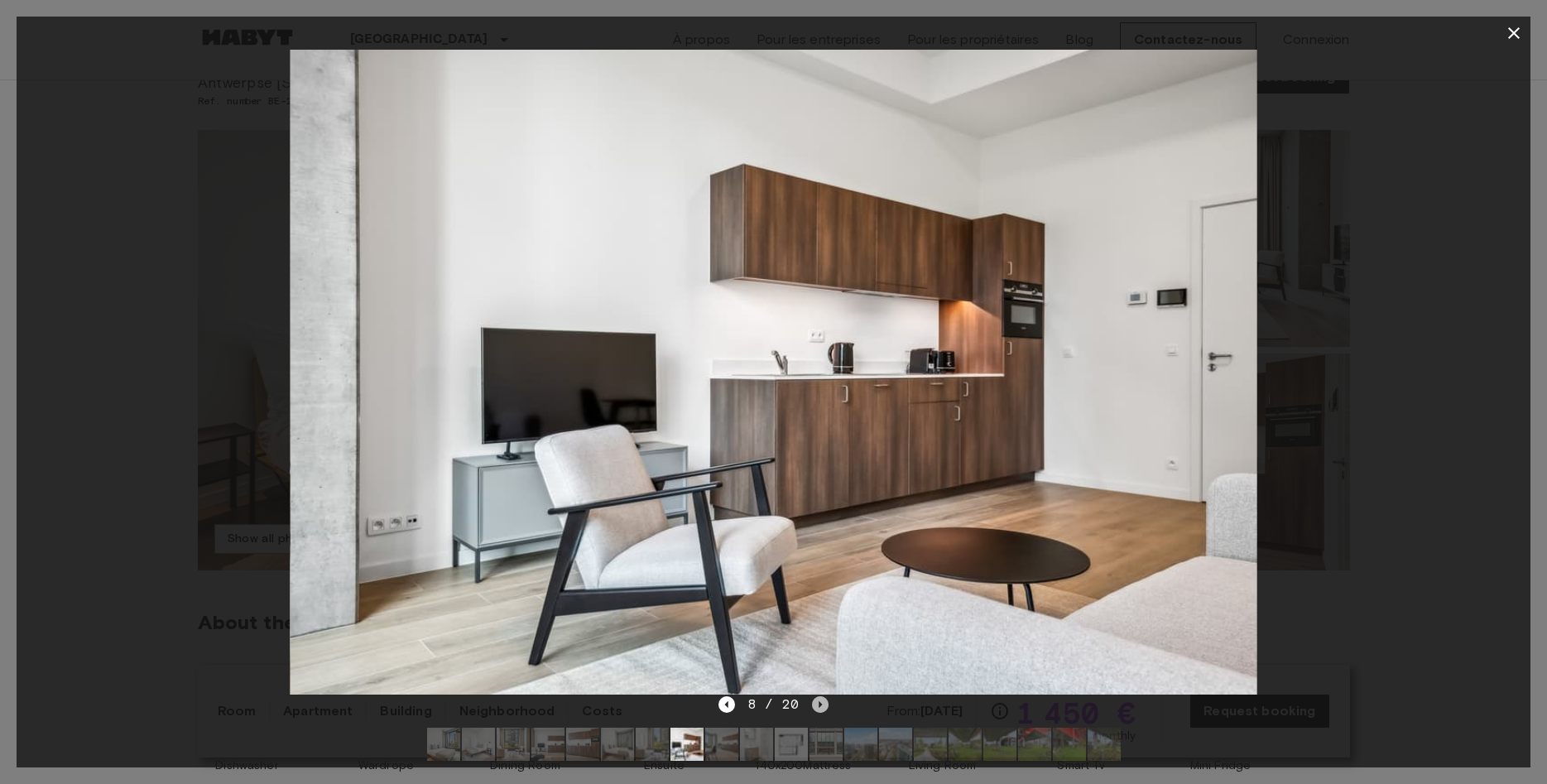
click at [822, 702] on icon "Next image" at bounding box center [820, 704] width 16 height 16
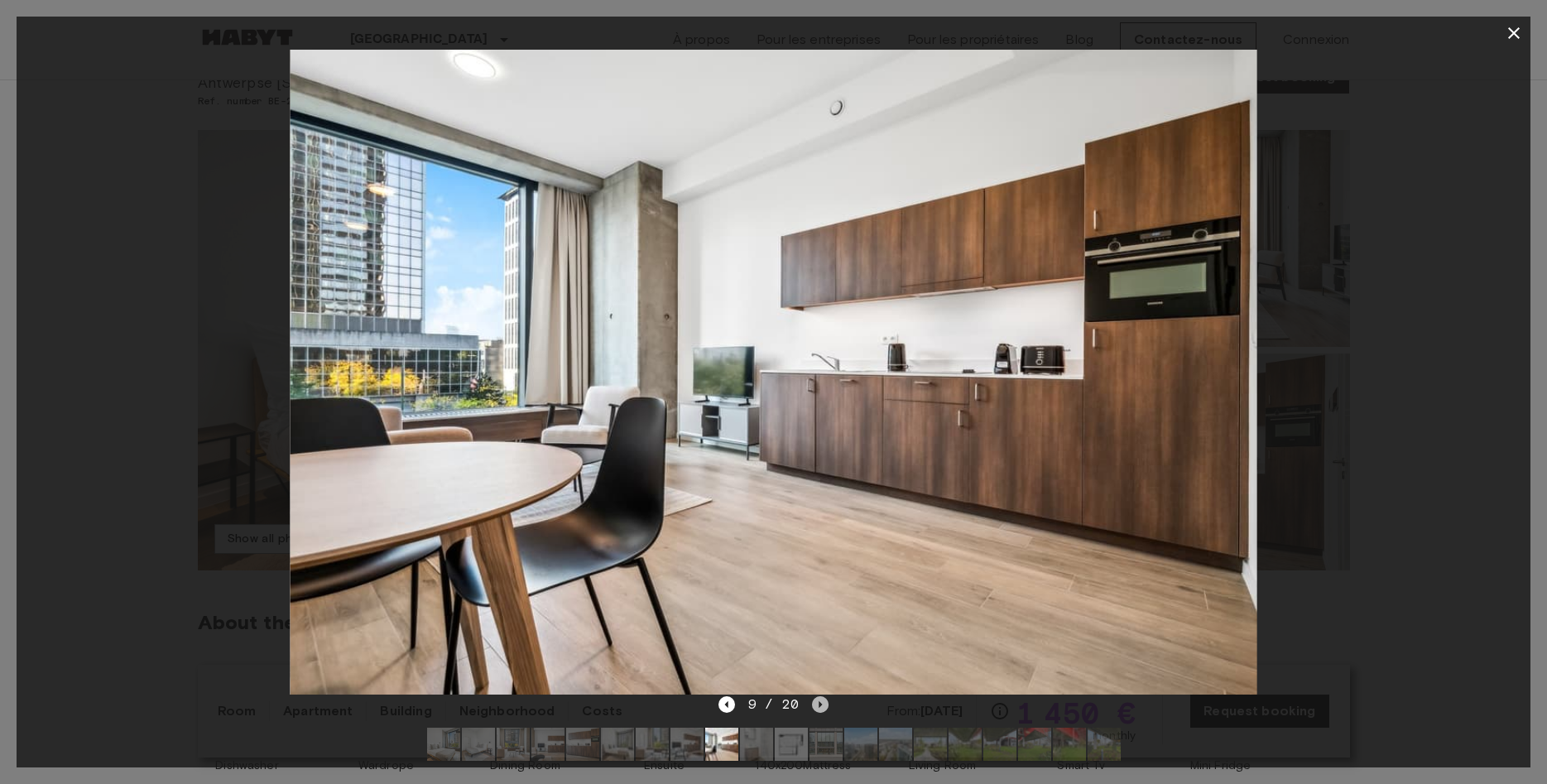
click at [822, 702] on icon "Next image" at bounding box center [820, 704] width 16 height 16
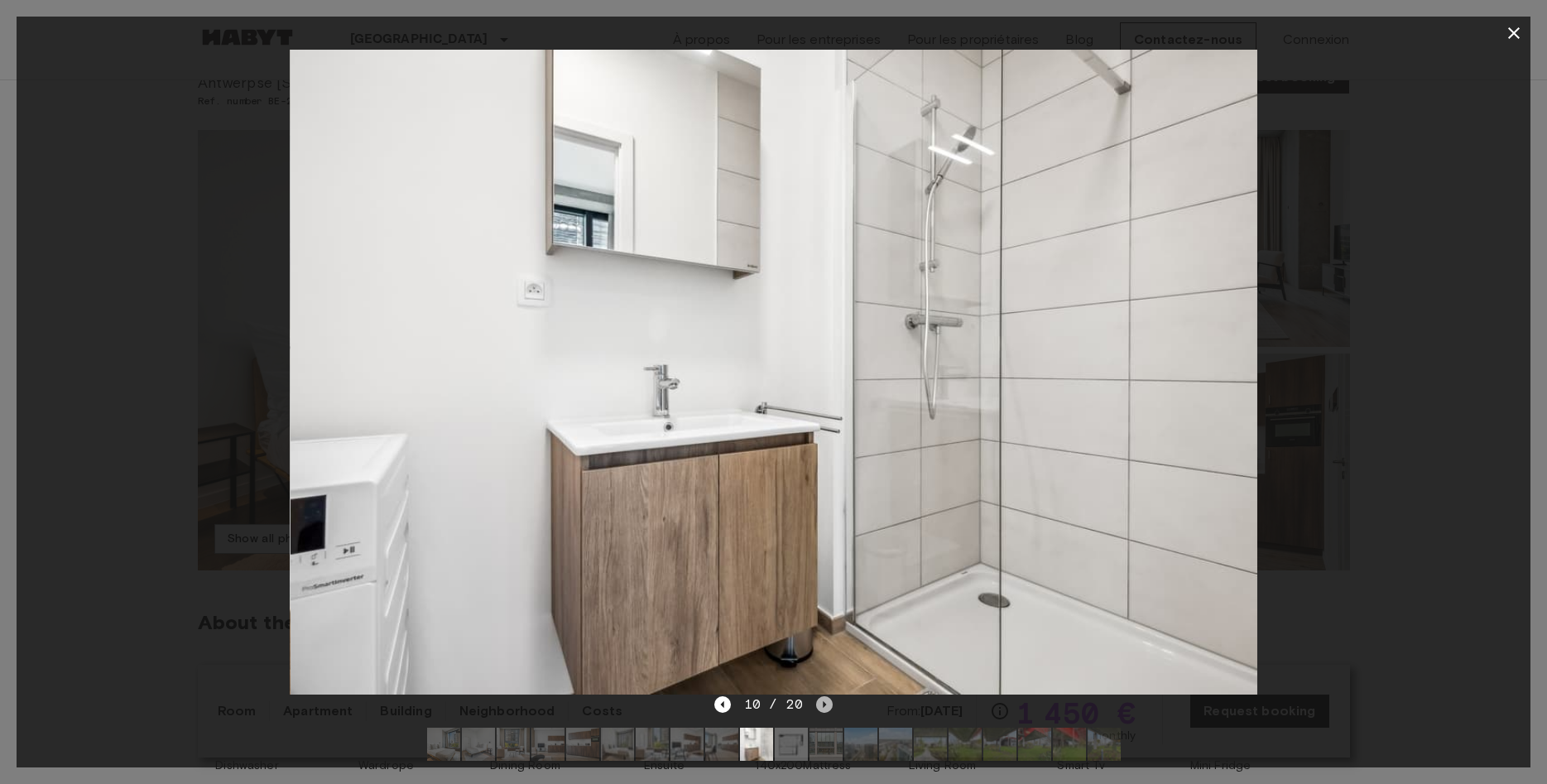
click at [822, 702] on icon "Next image" at bounding box center [824, 704] width 16 height 16
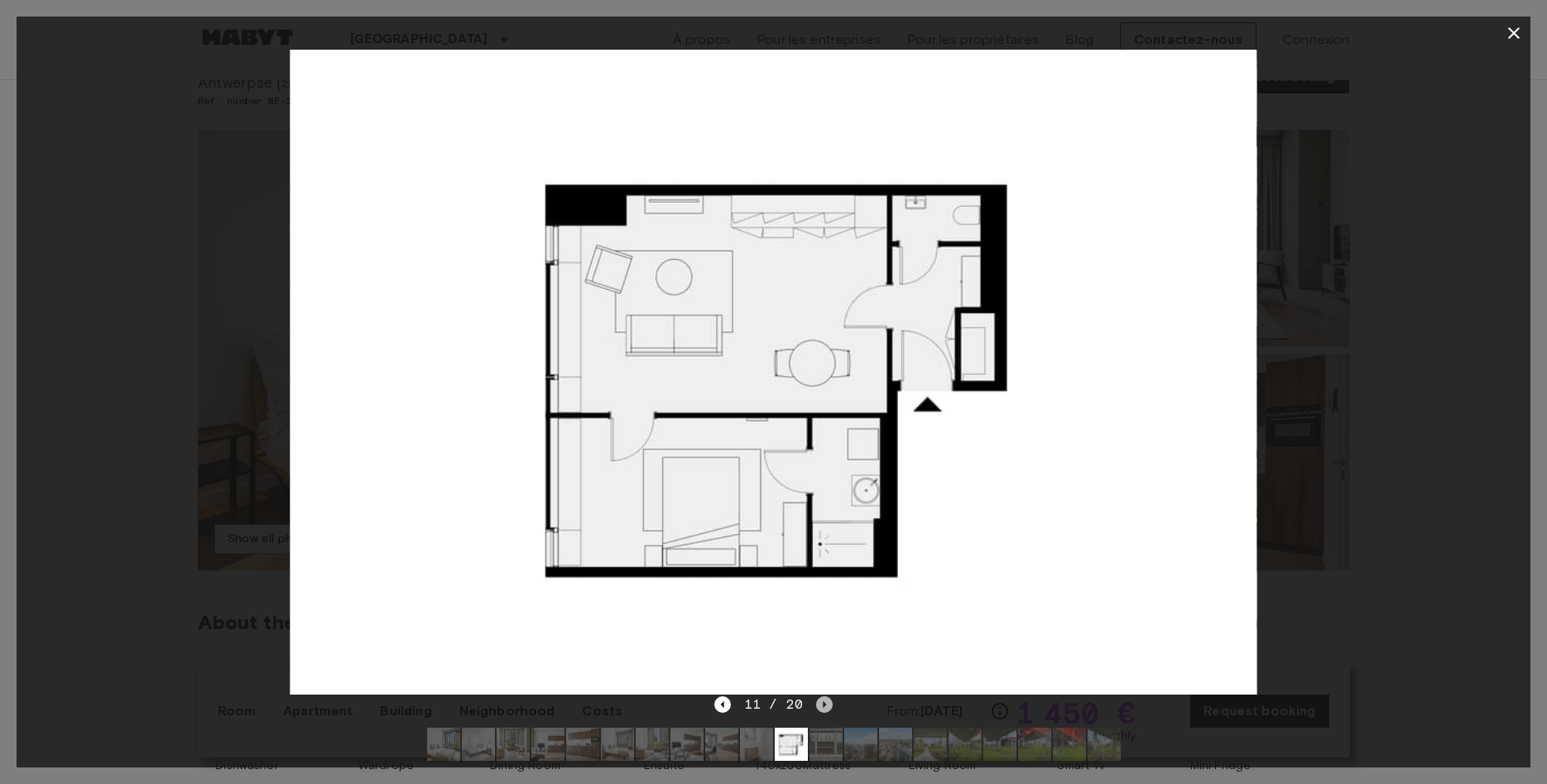
click at [822, 702] on icon "Next image" at bounding box center [824, 704] width 16 height 16
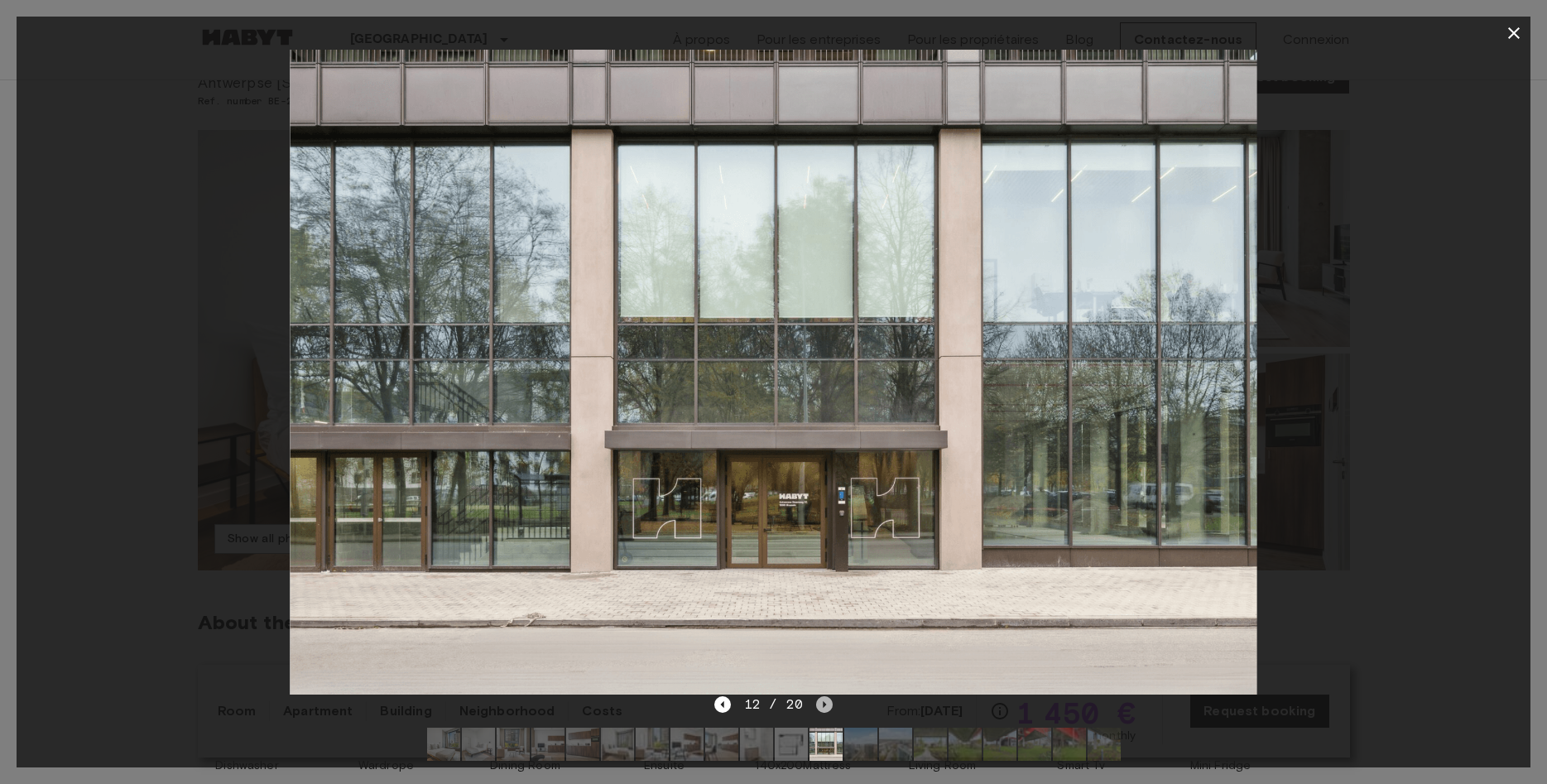
click at [822, 699] on icon "Next image" at bounding box center [824, 704] width 16 height 16
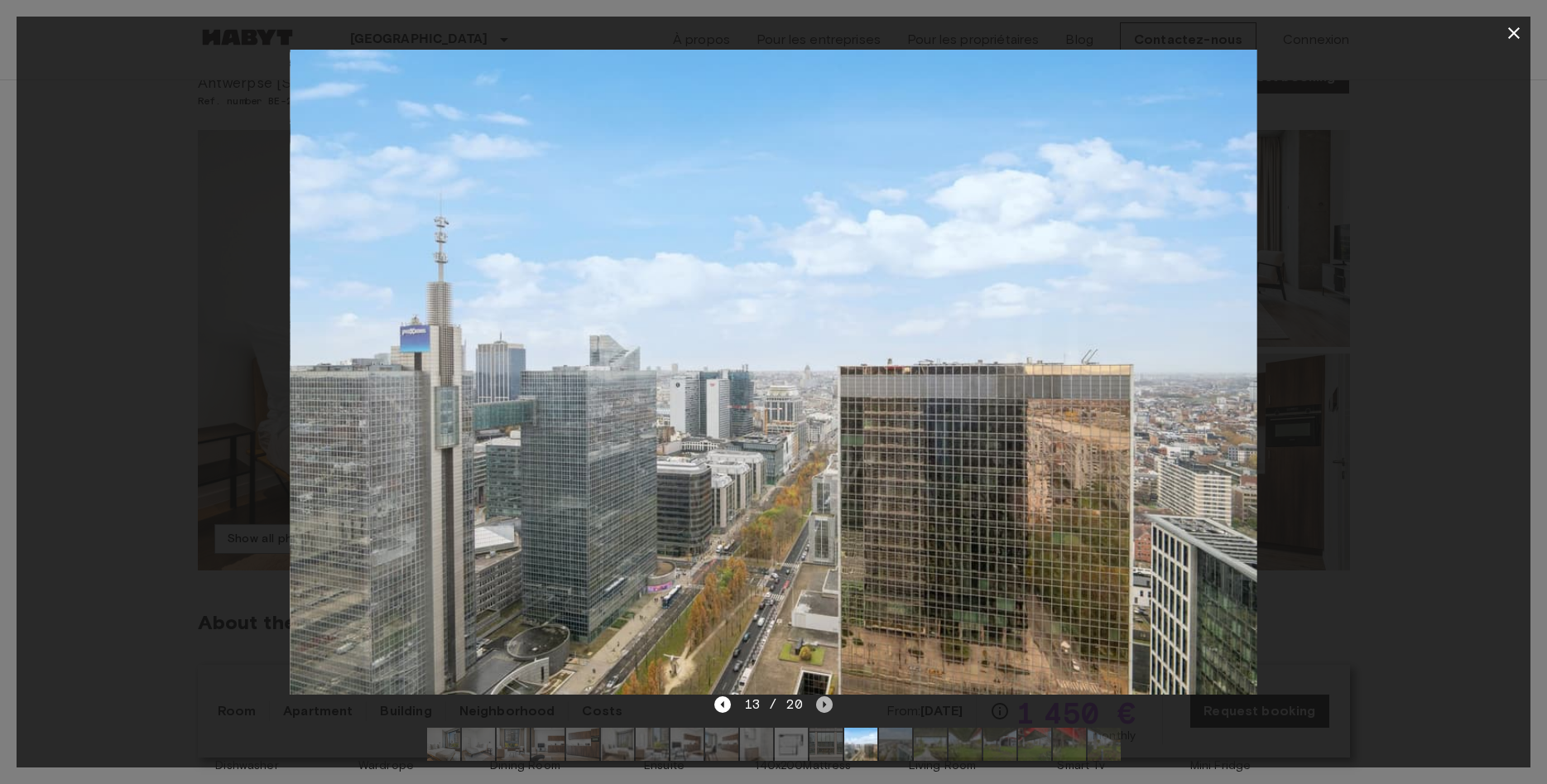
click at [822, 699] on icon "Next image" at bounding box center [824, 704] width 16 height 16
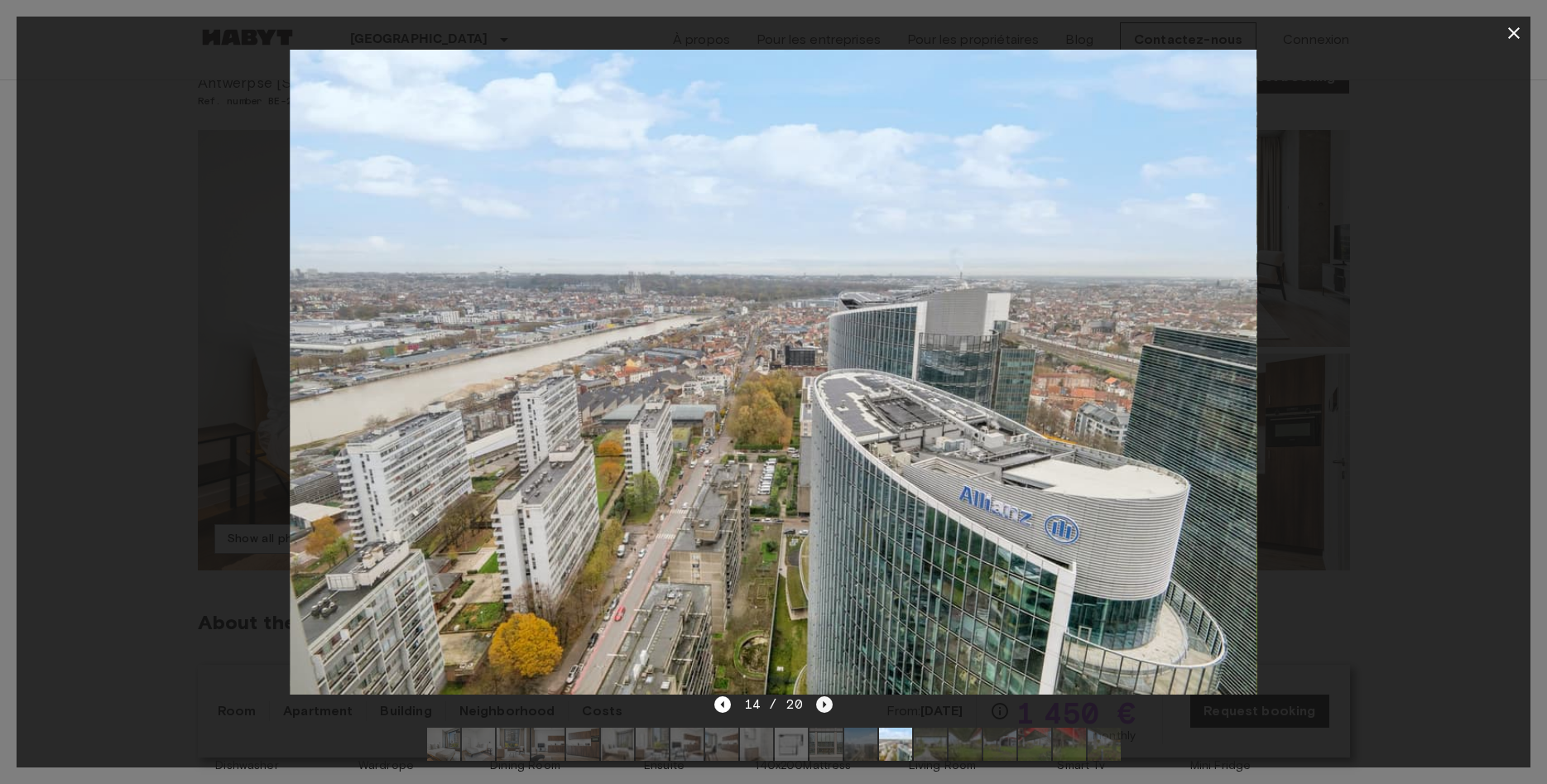
click at [826, 699] on icon "Next image" at bounding box center [824, 704] width 16 height 16
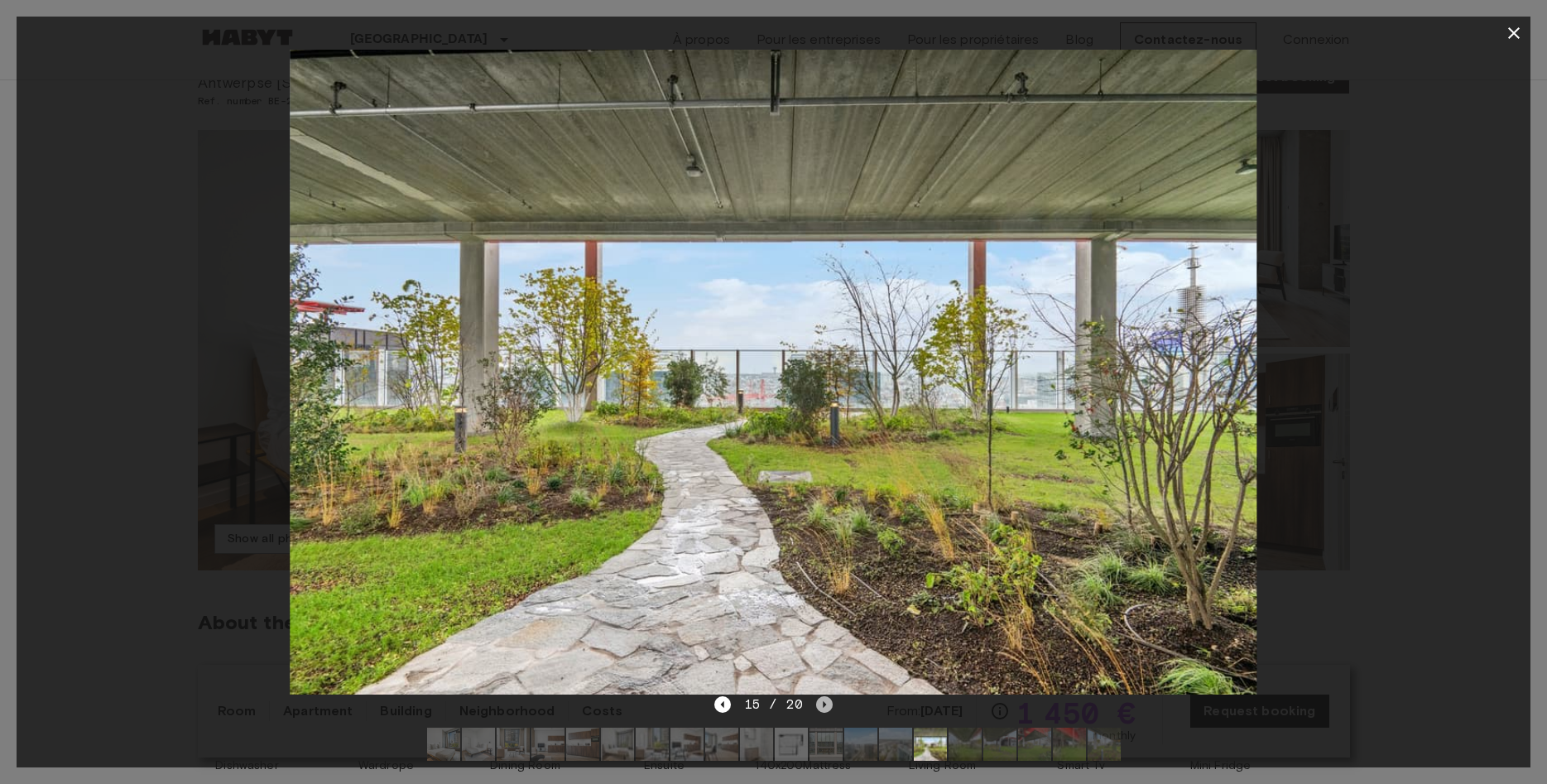
click at [826, 699] on icon "Next image" at bounding box center [824, 704] width 16 height 16
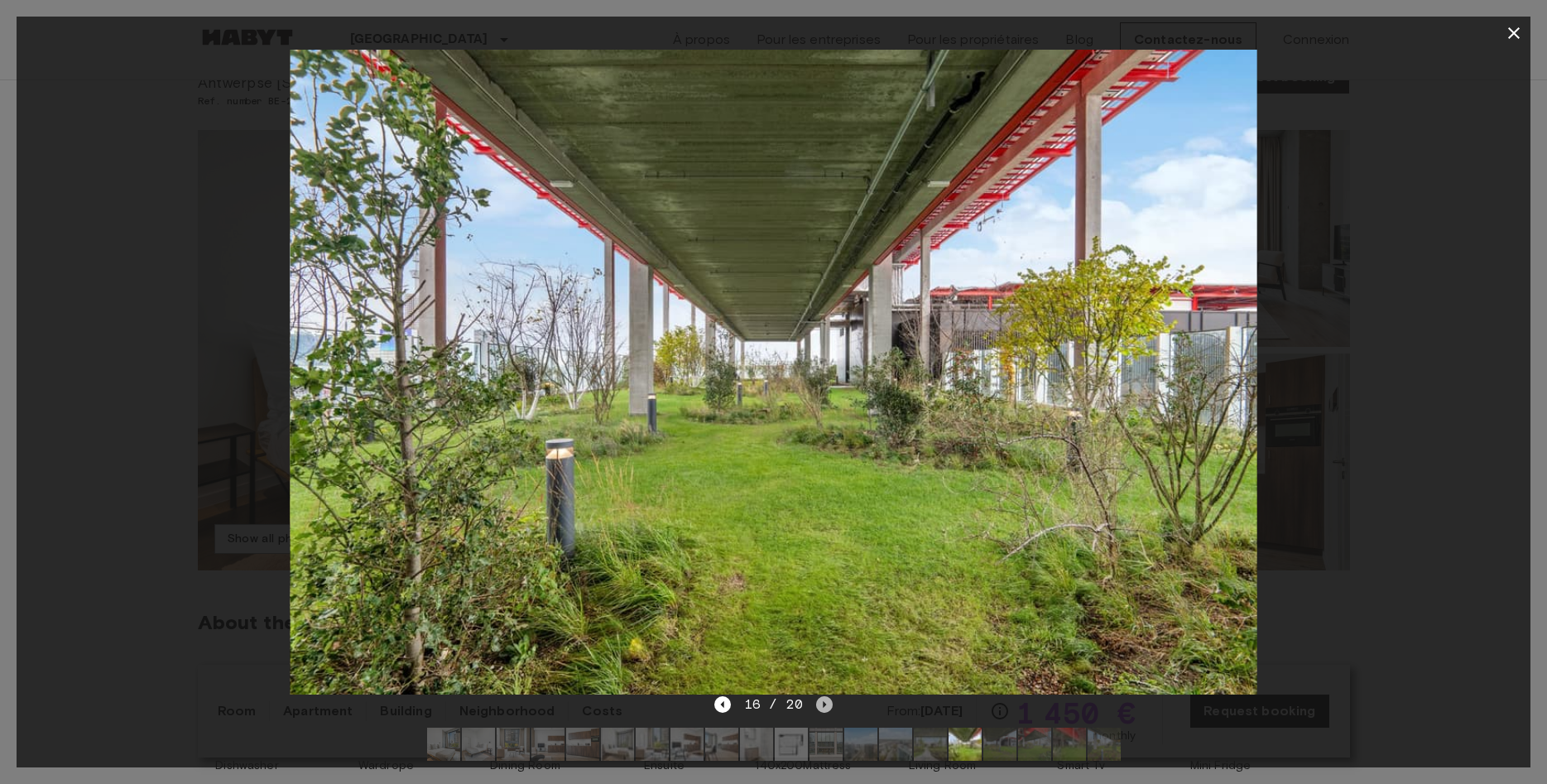
click at [826, 699] on icon "Next image" at bounding box center [824, 704] width 16 height 16
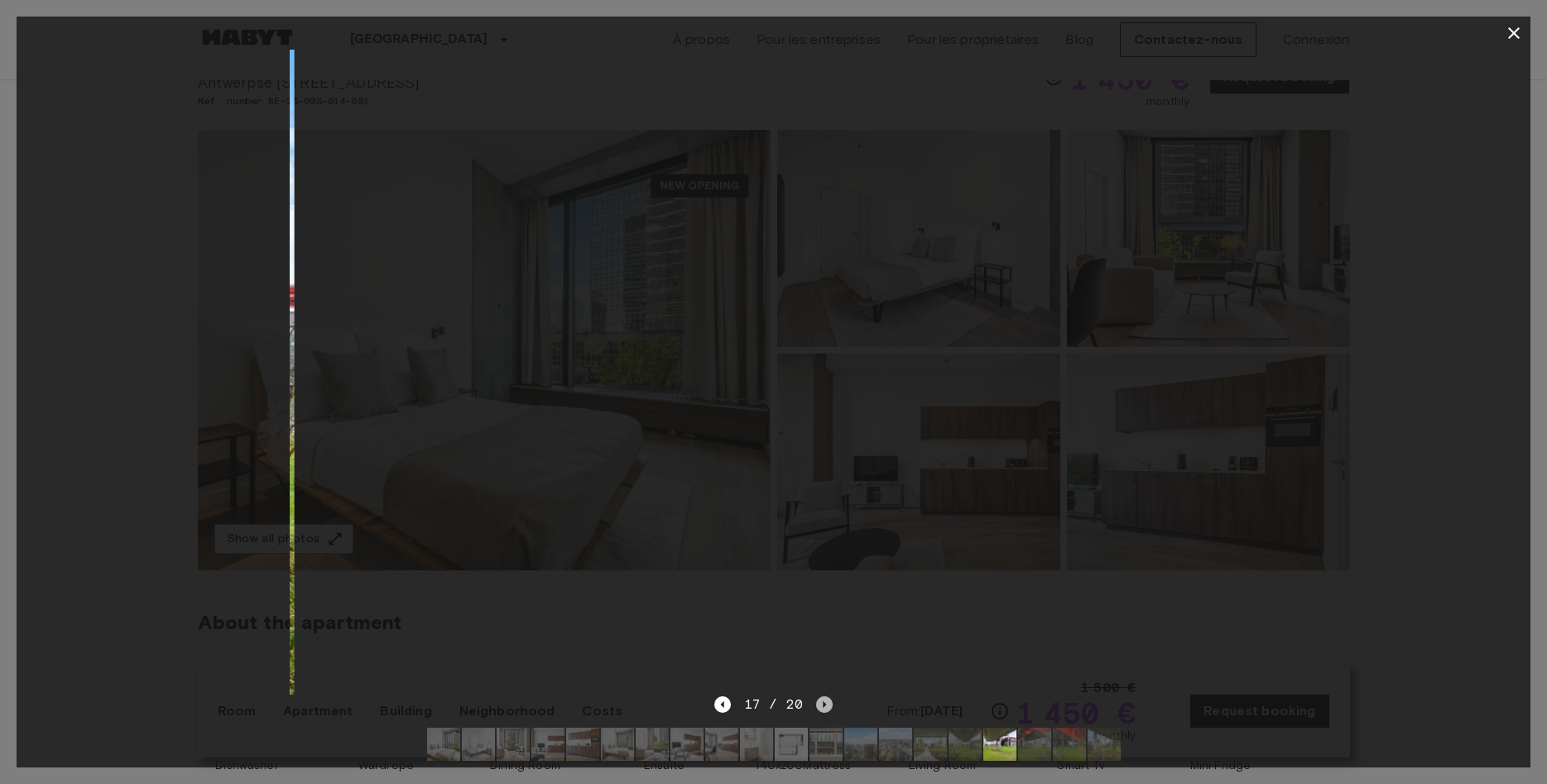
click at [826, 699] on icon "Next image" at bounding box center [824, 704] width 16 height 16
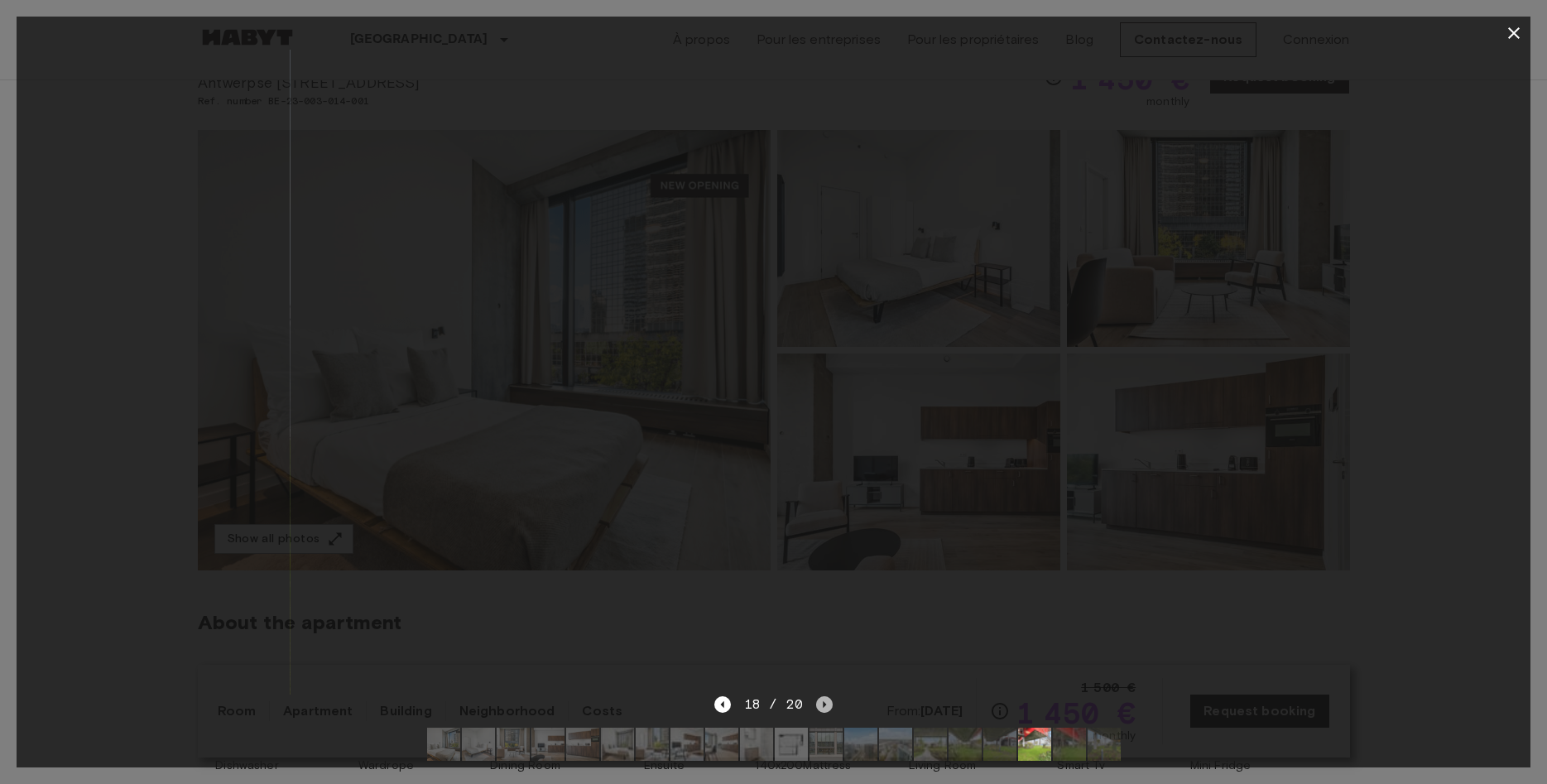
click at [824, 707] on icon "Next image" at bounding box center [824, 704] width 16 height 16
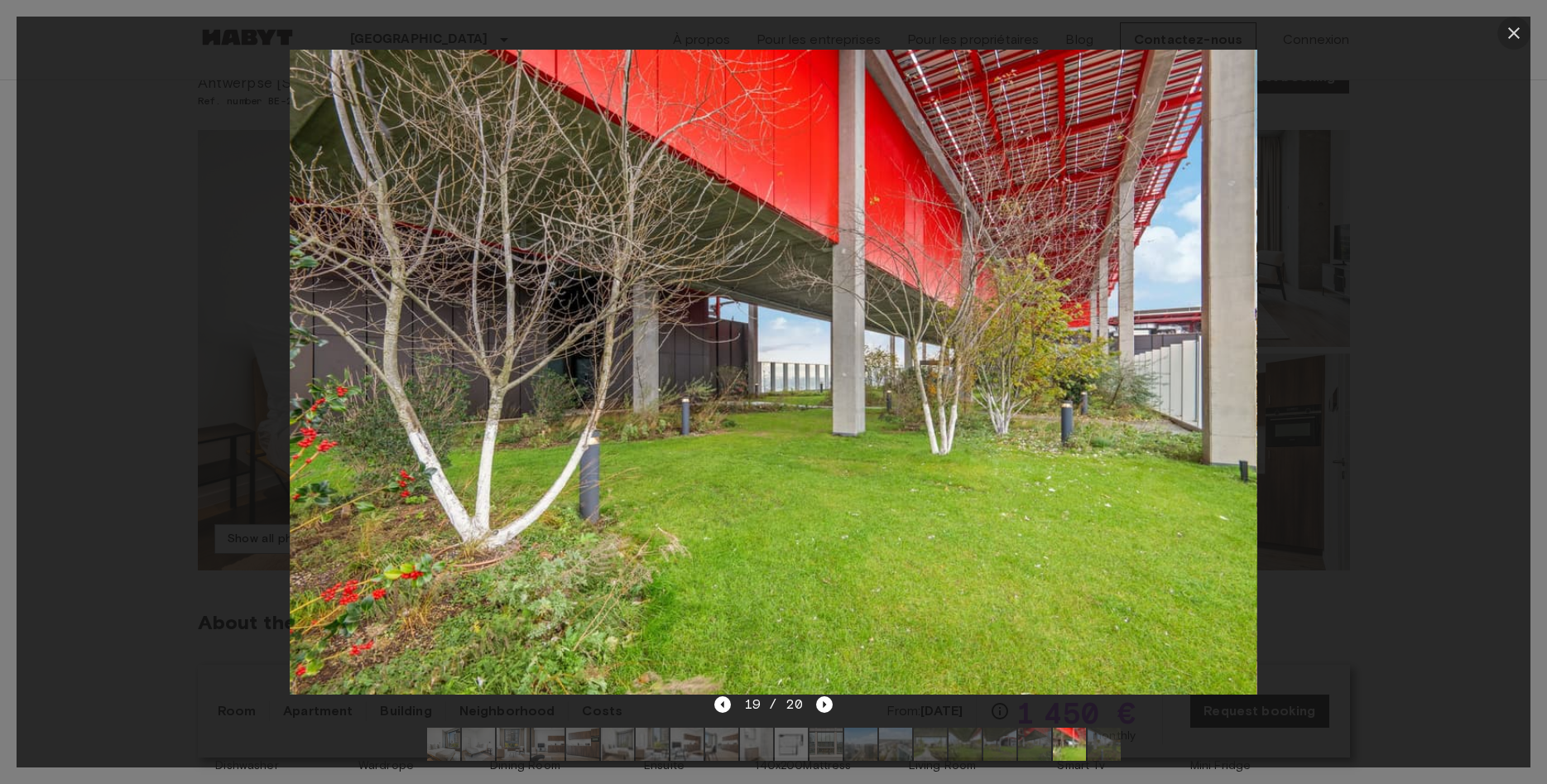
click at [1510, 35] on icon "button" at bounding box center [1514, 33] width 20 height 20
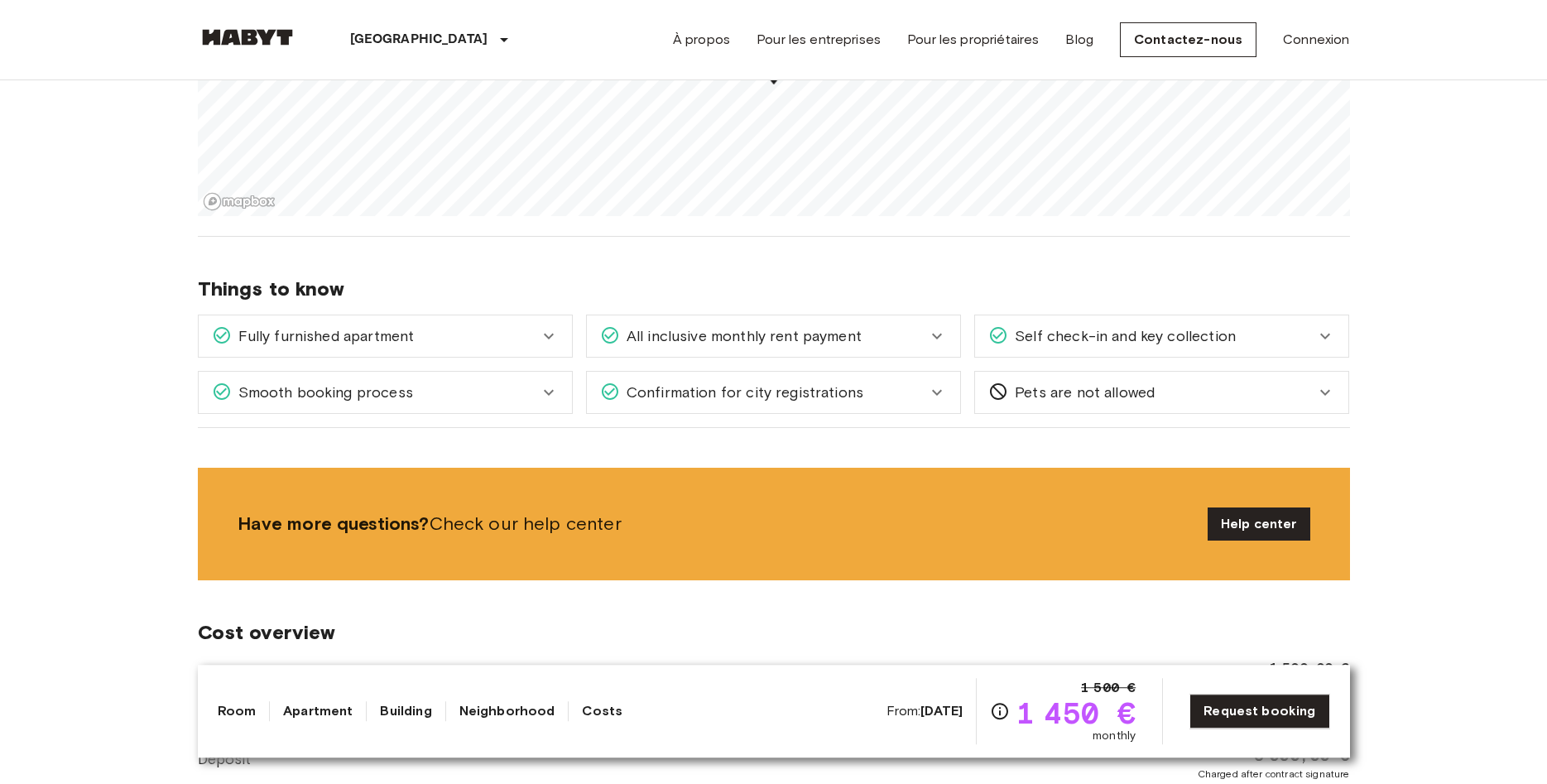
scroll to position [1519, 0]
